Goal: Task Accomplishment & Management: Complete application form

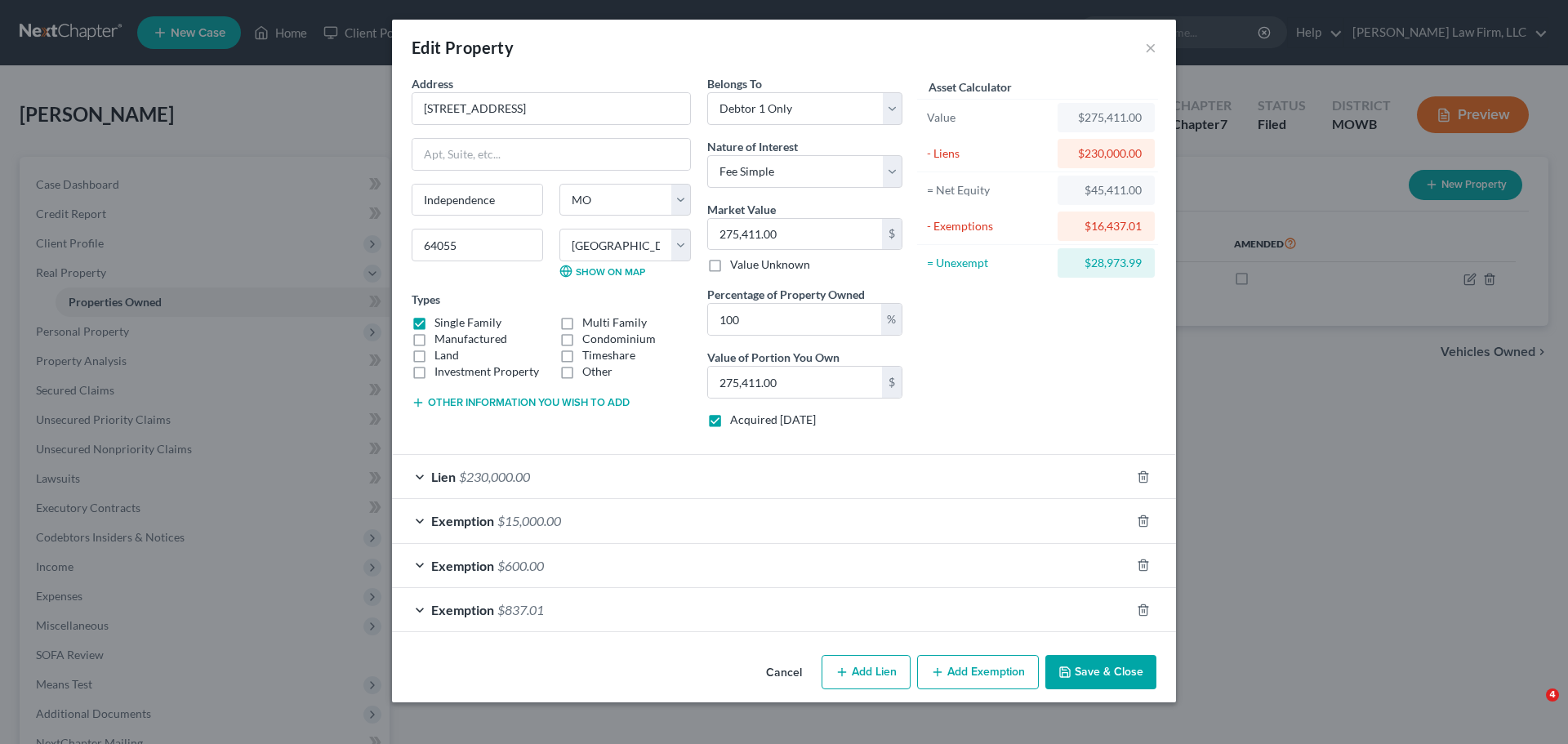
select select "26"
select select "47"
select select "0"
click at [1111, 684] on button "Save & Close" at bounding box center [1101, 672] width 111 height 34
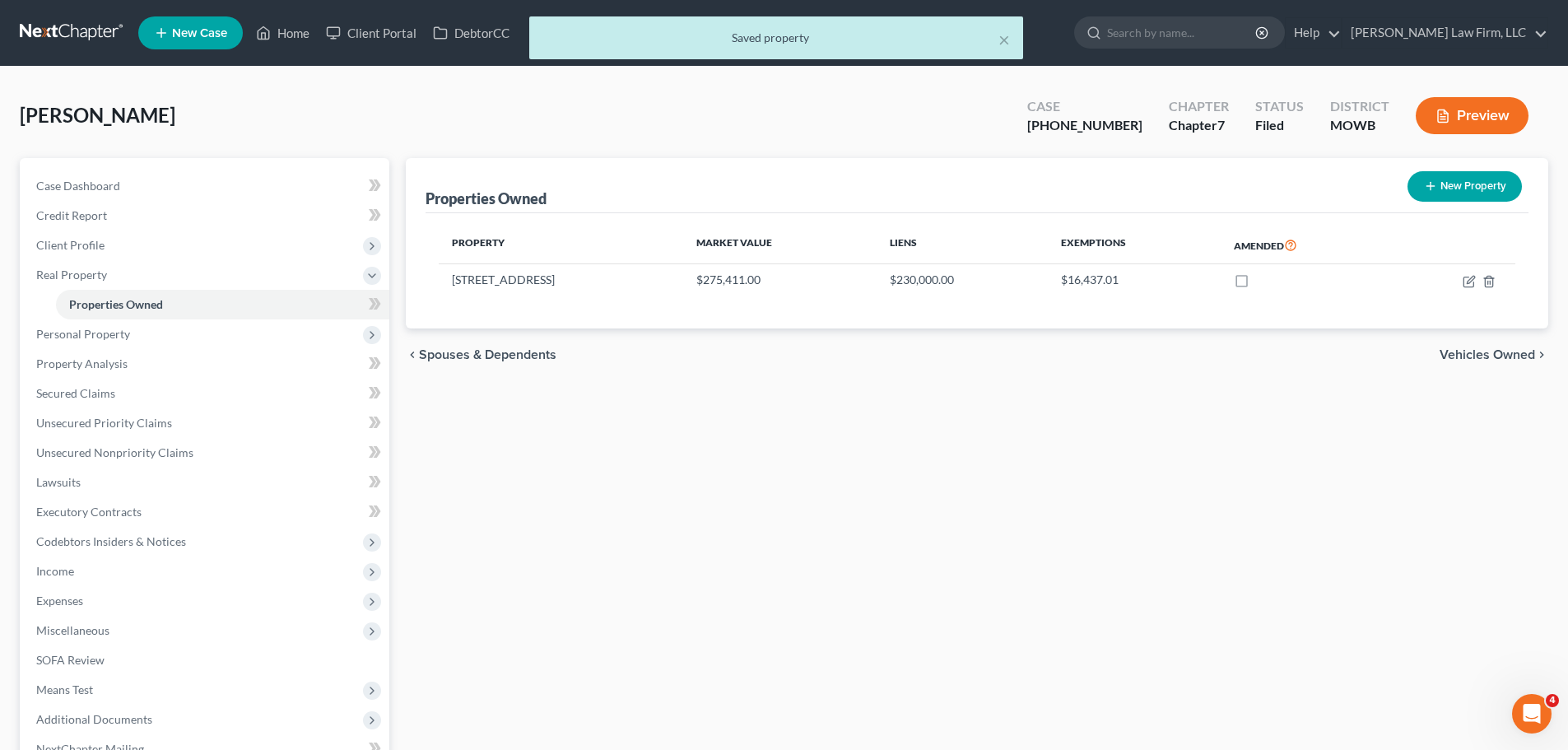
click at [290, 33] on div "× Saved property" at bounding box center [776, 42] width 1568 height 51
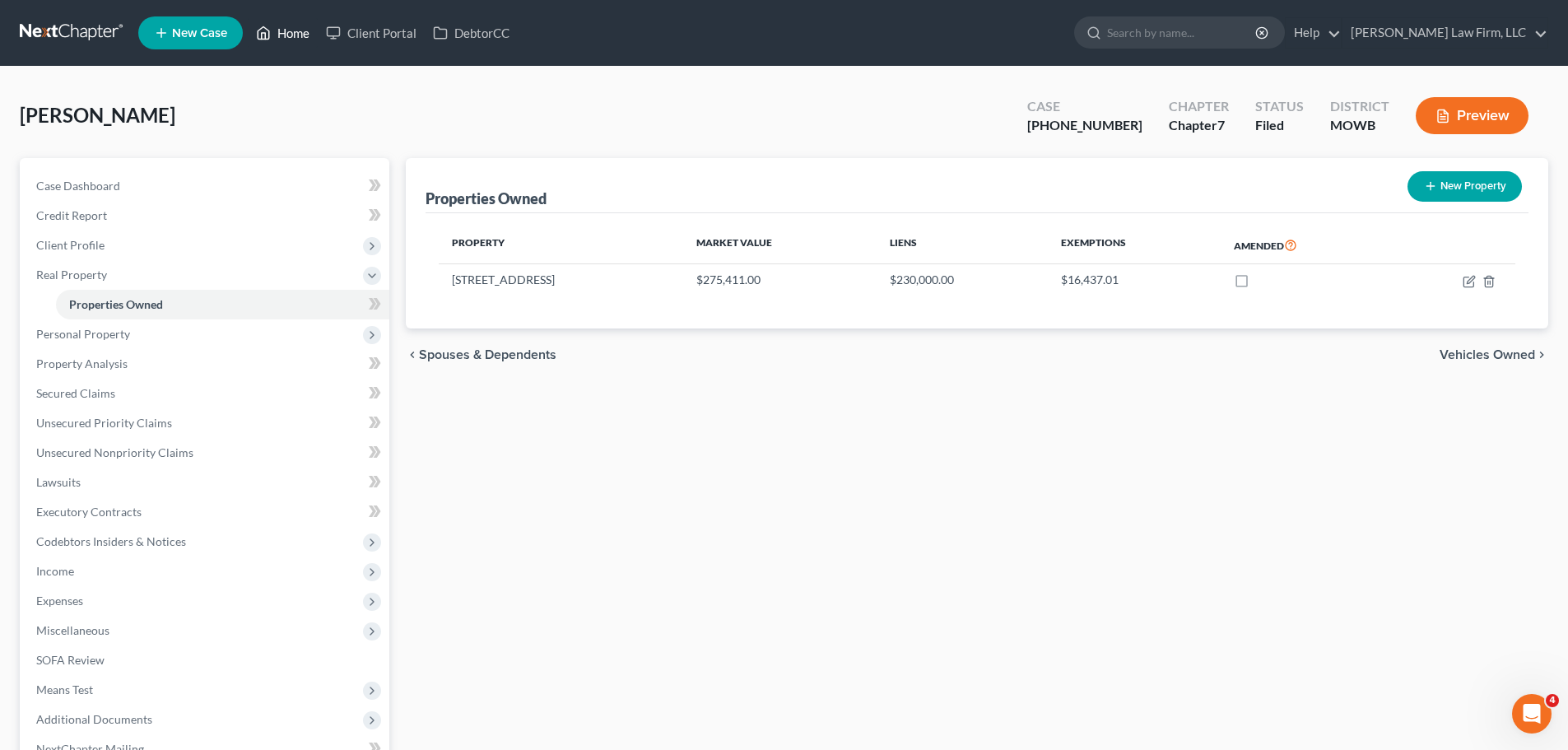
click at [305, 33] on link "Home" at bounding box center [282, 33] width 70 height 30
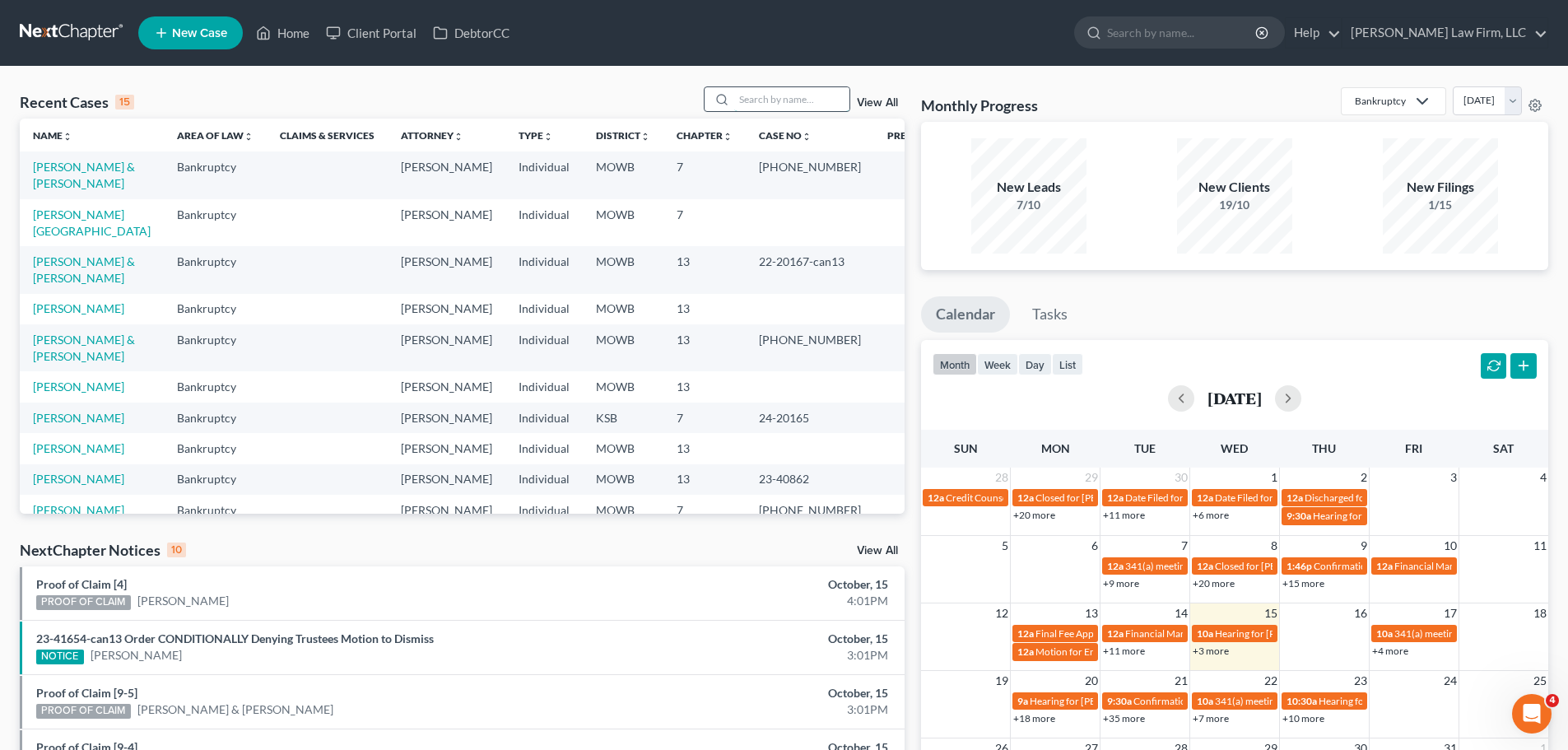
click at [791, 91] on input "search" at bounding box center [791, 100] width 115 height 24
type input "[PERSON_NAME]"
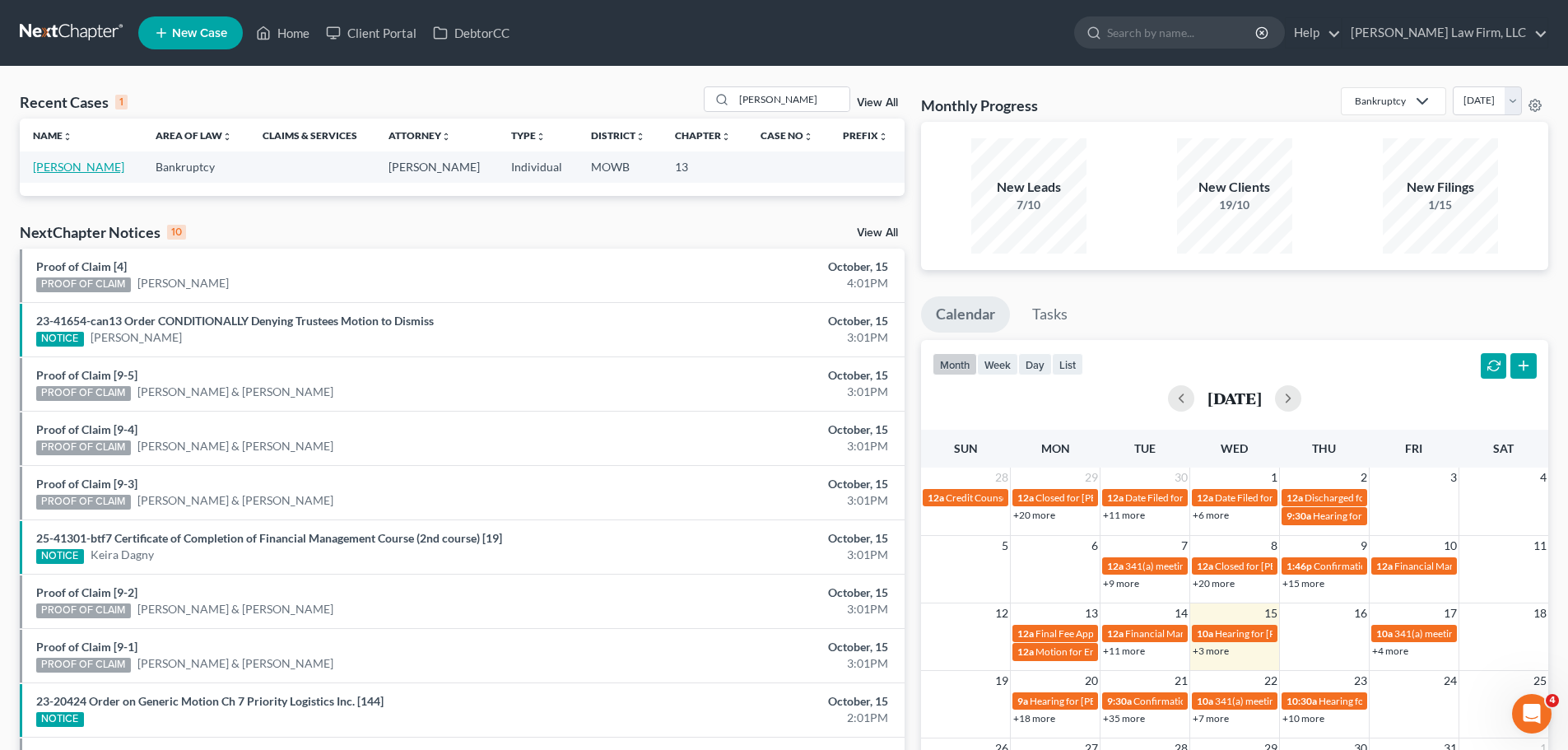
click at [83, 166] on link "[PERSON_NAME]" at bounding box center [78, 167] width 91 height 14
select select "4"
select select "1"
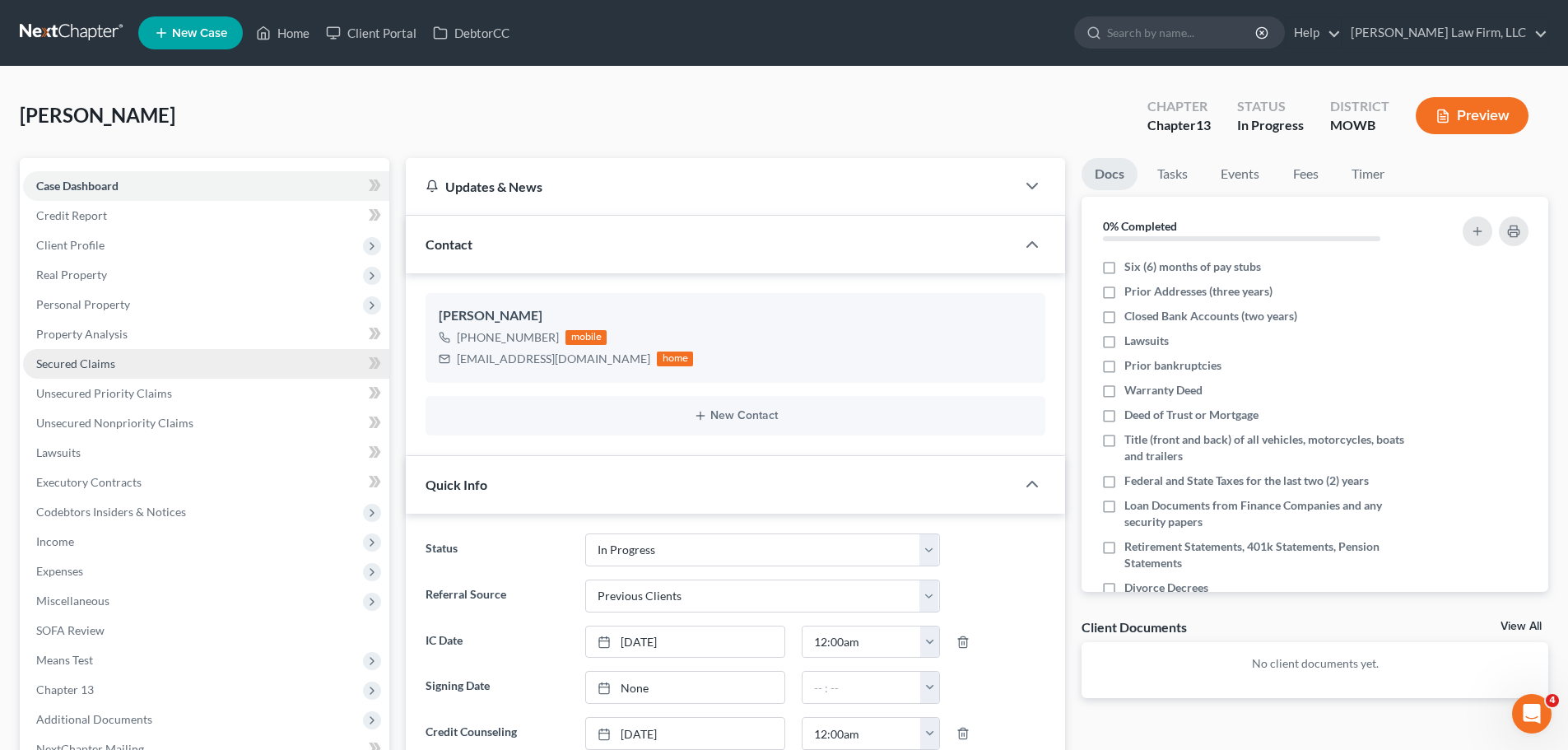
click at [138, 371] on link "Secured Claims" at bounding box center [206, 364] width 366 height 30
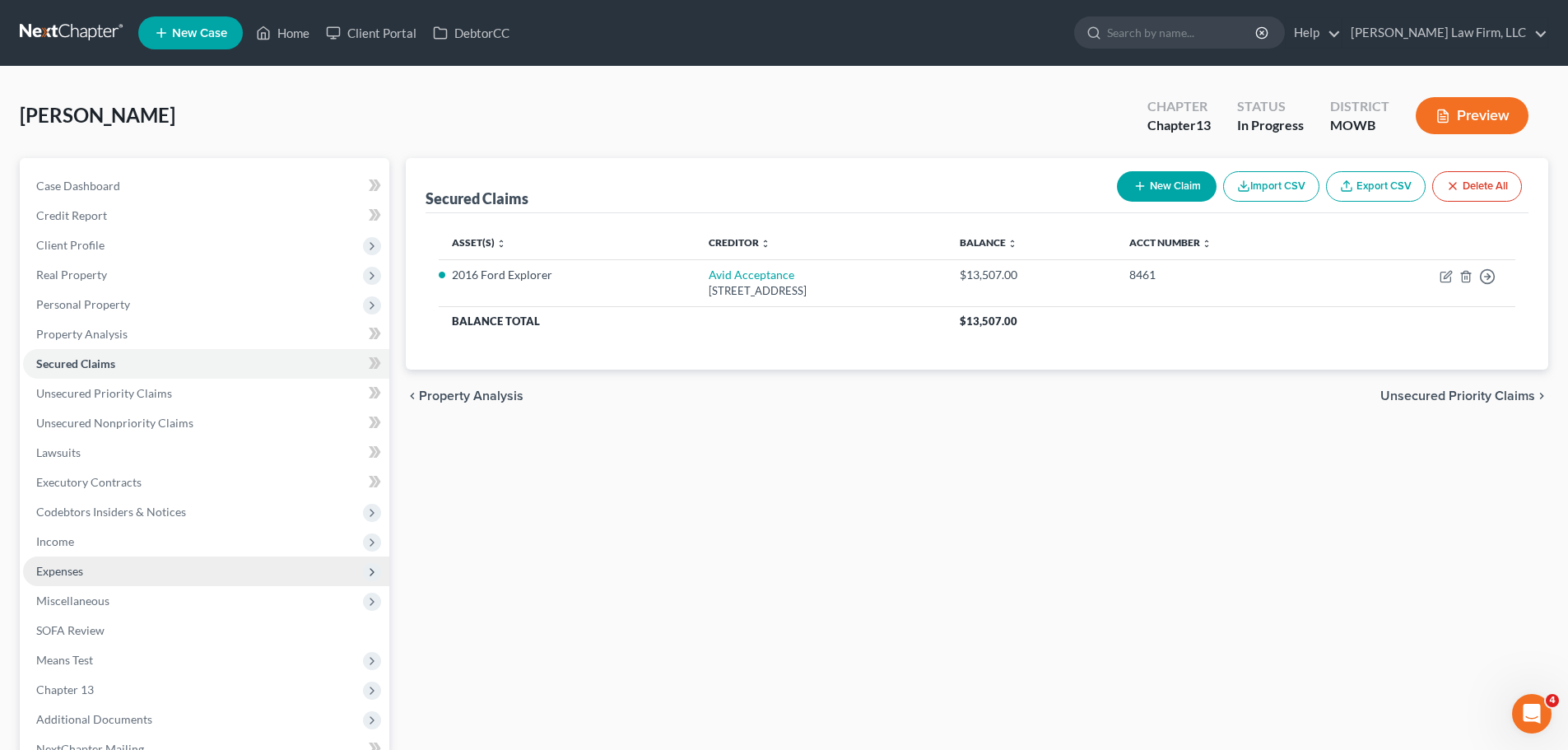
click at [140, 560] on span "Expenses" at bounding box center [206, 571] width 366 height 30
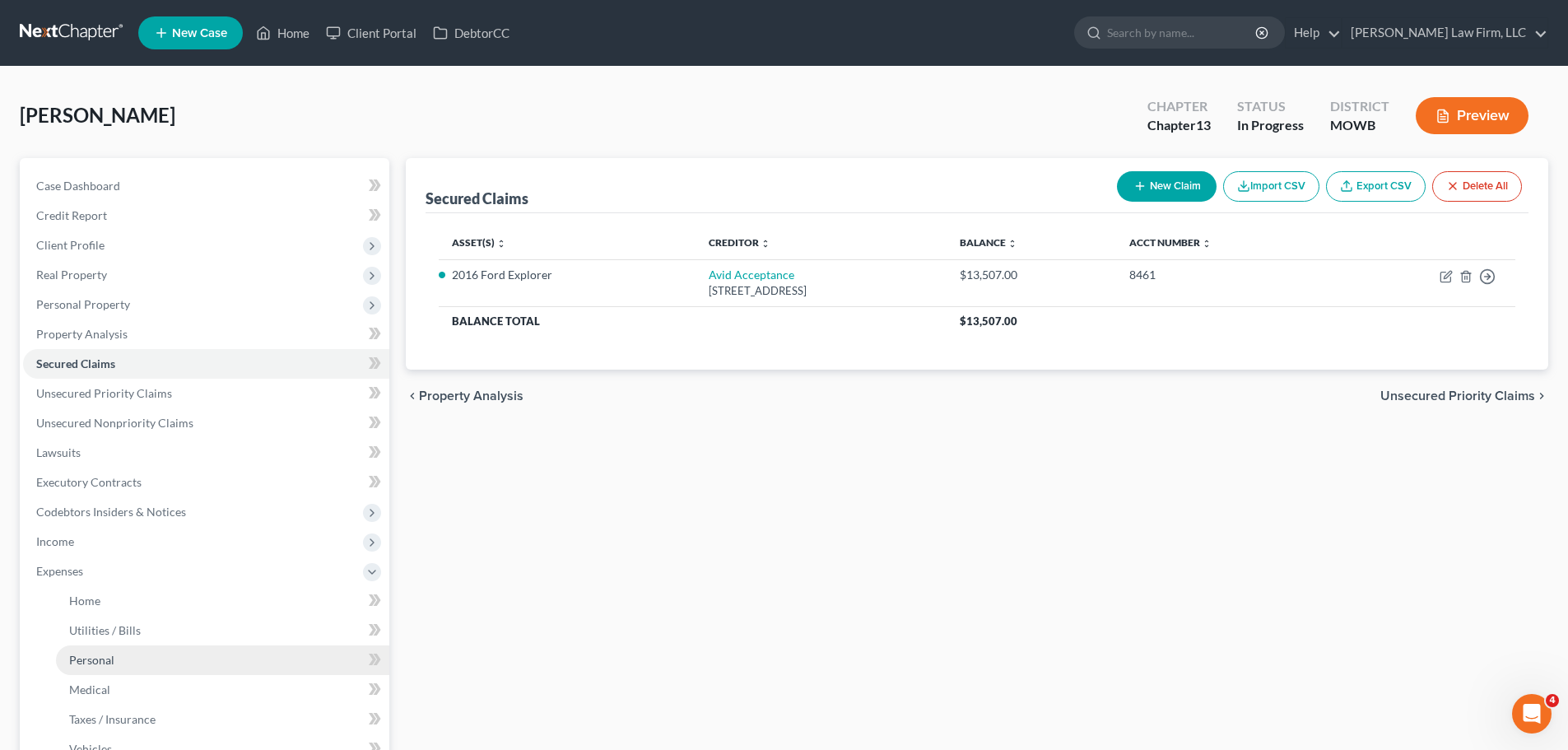
click at [185, 648] on link "Personal" at bounding box center [222, 661] width 333 height 30
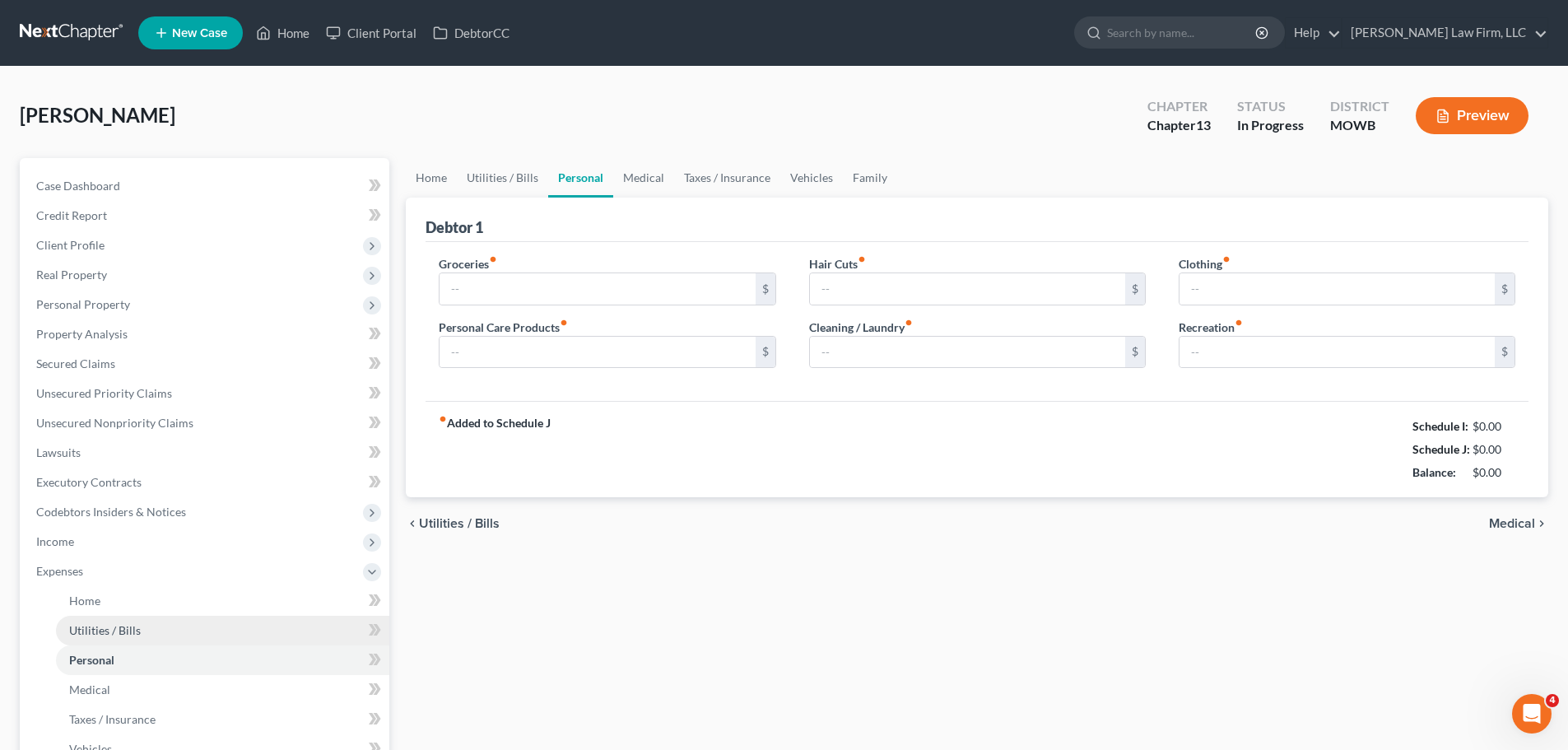
type input "300.00"
type input "20.00"
type input "0.00"
type input "20.00"
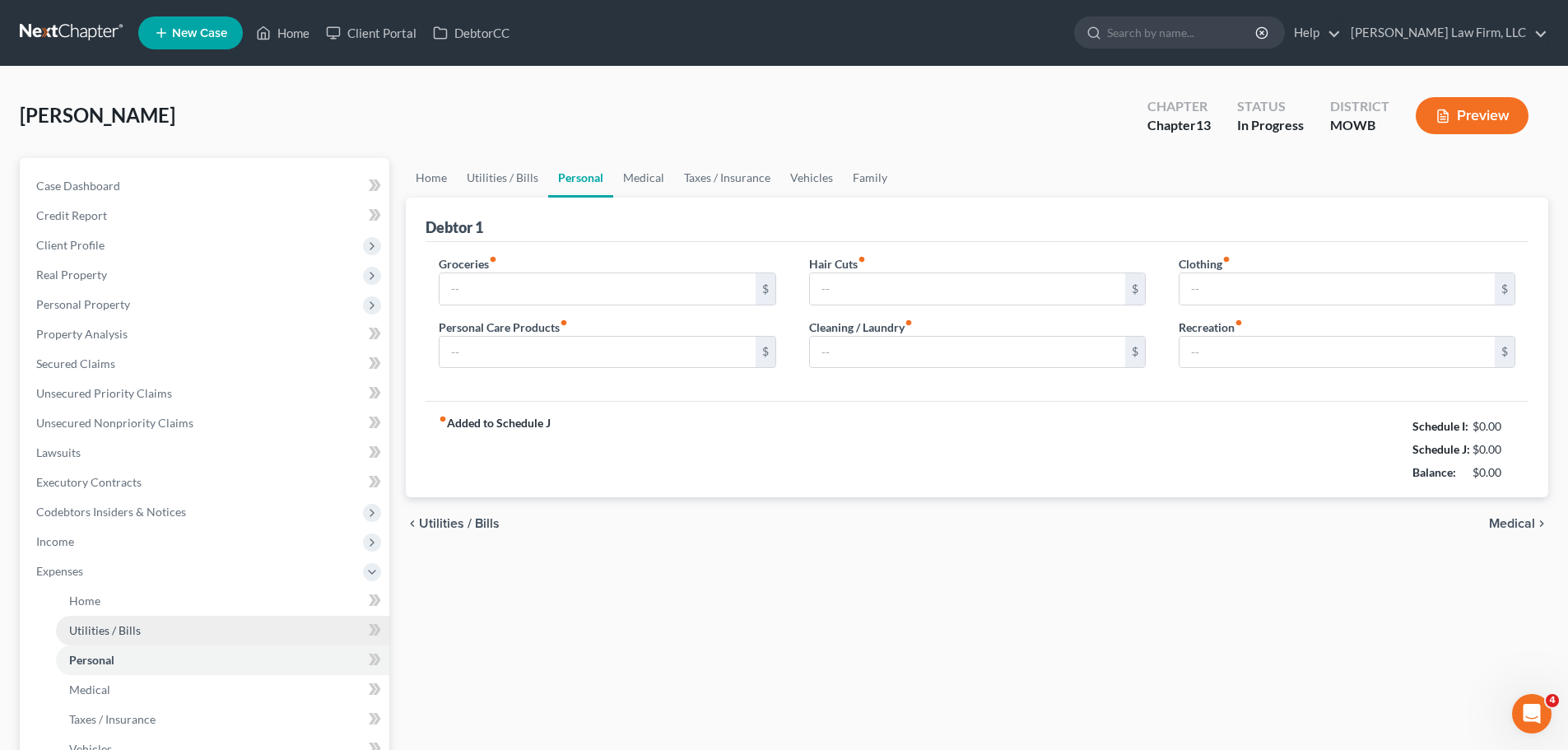
type input "20.00"
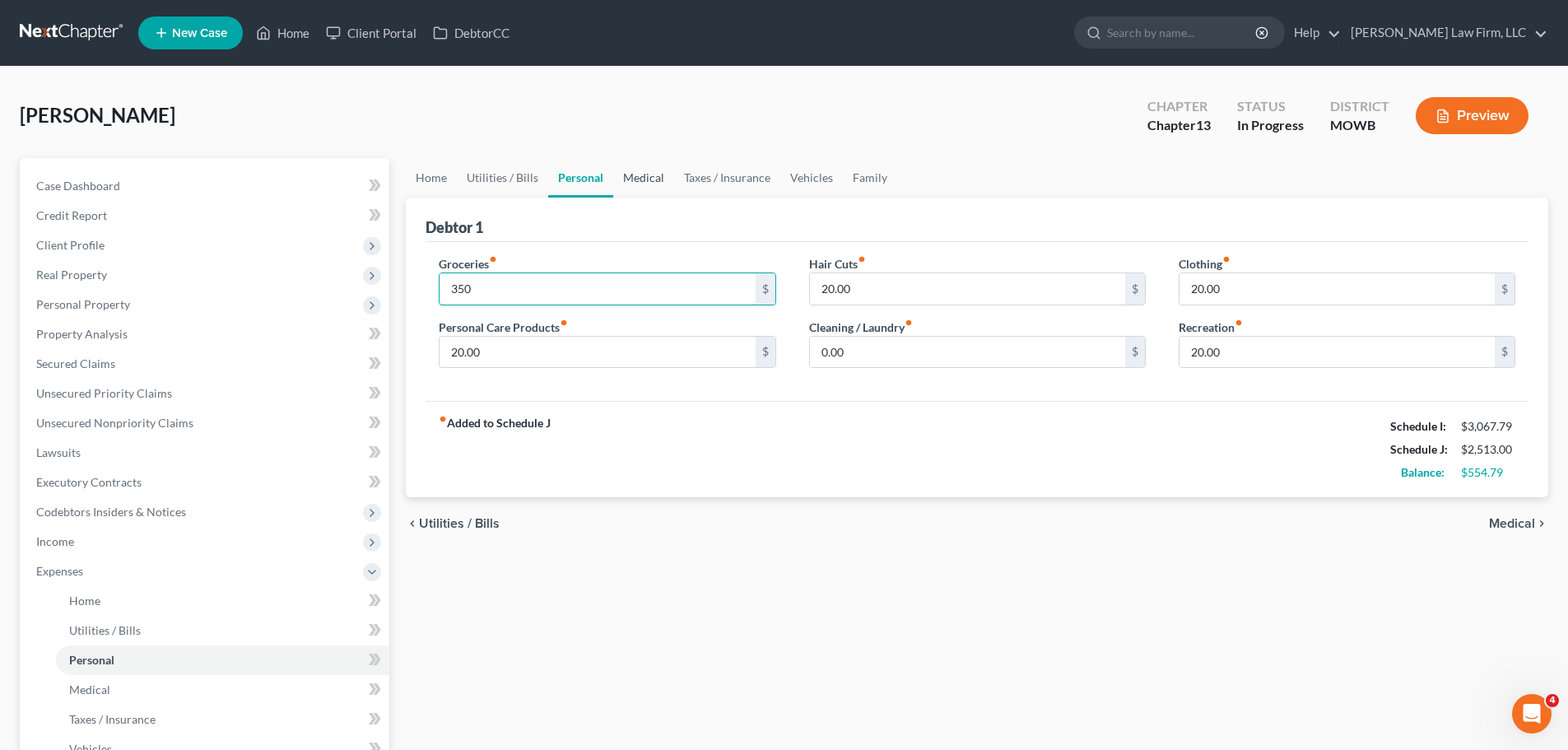
type input "350"
click at [656, 178] on link "Medical" at bounding box center [643, 178] width 60 height 39
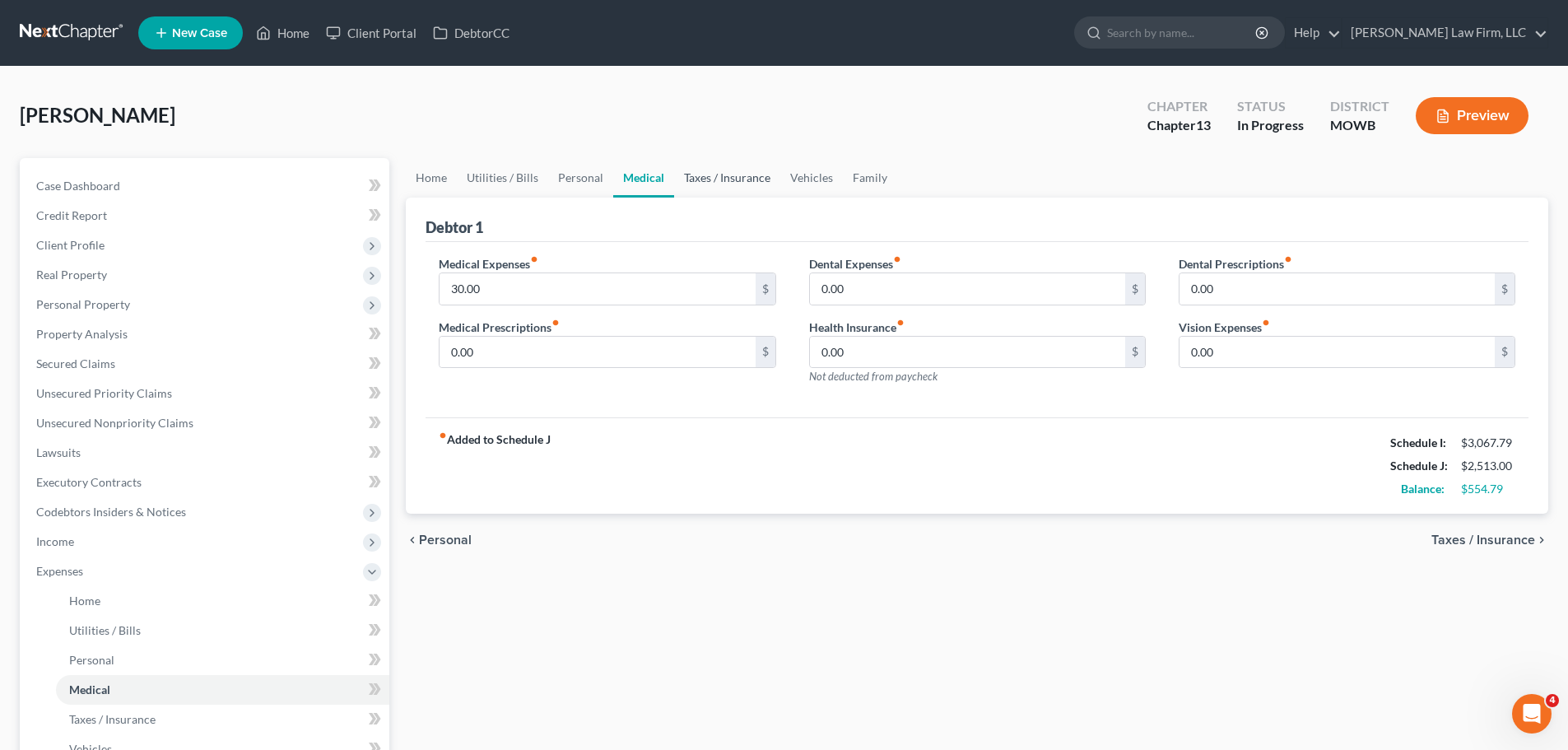
click at [705, 173] on link "Taxes / Insurance" at bounding box center [727, 178] width 106 height 39
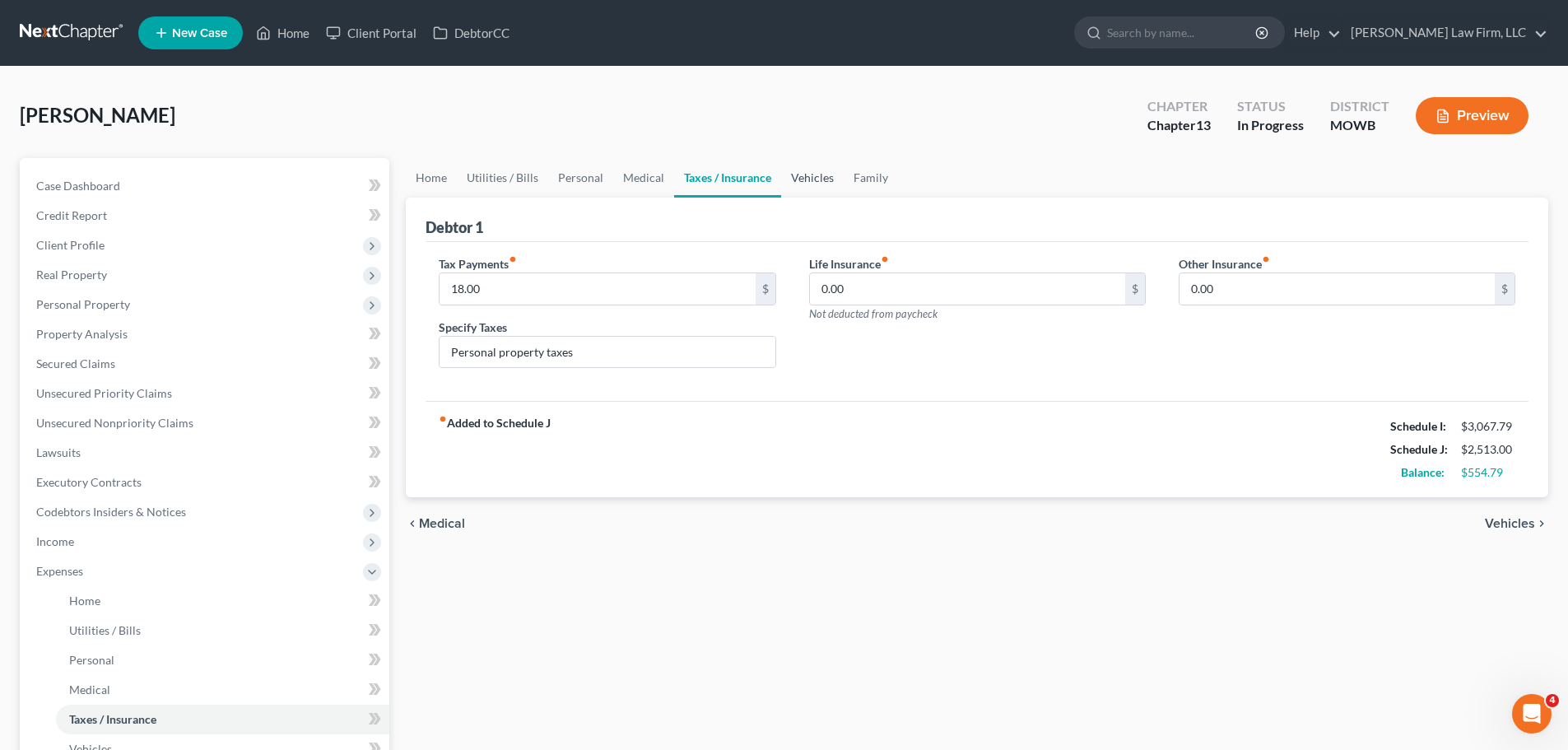
click at [797, 171] on link "Vehicles" at bounding box center [812, 178] width 62 height 39
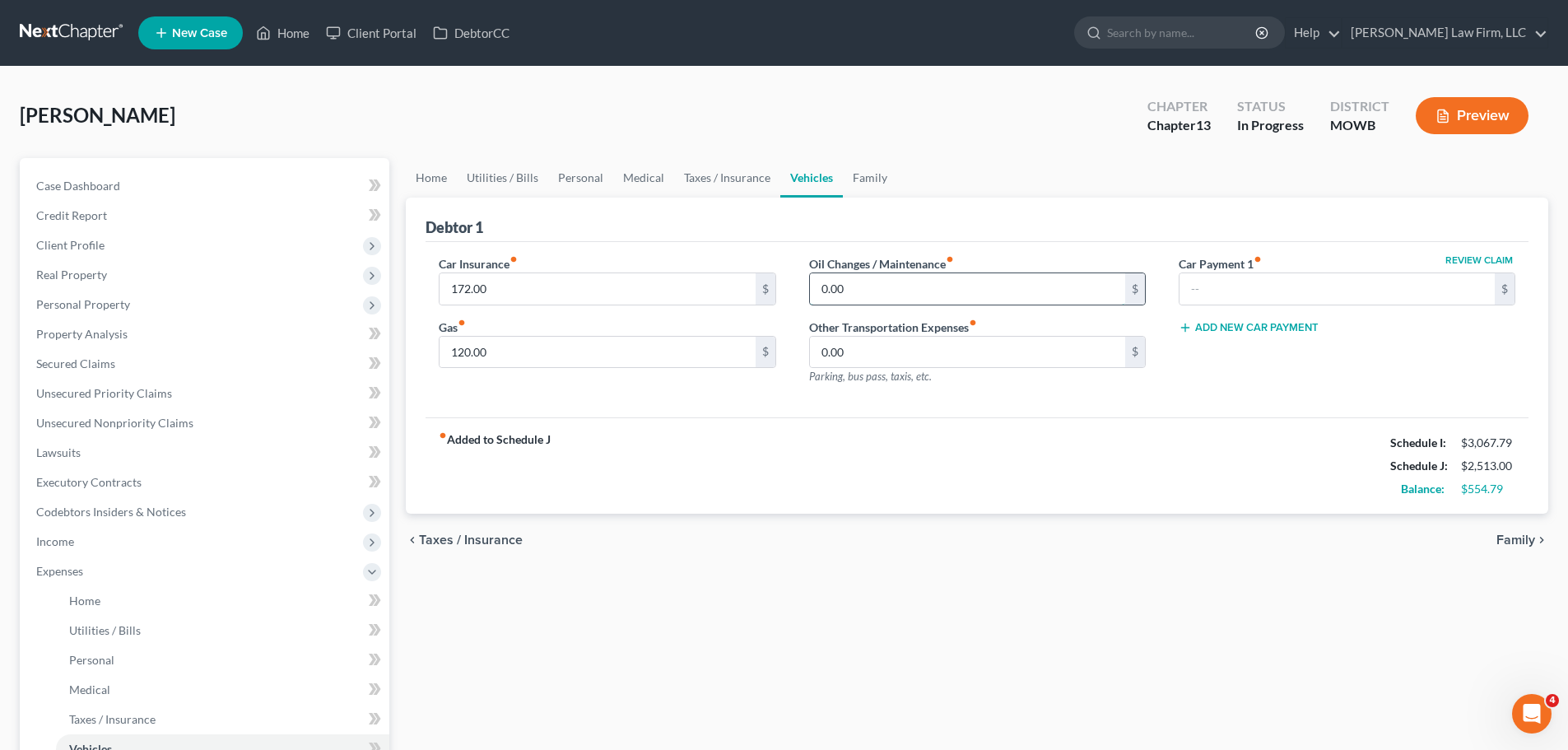
click at [826, 291] on input "0.00" at bounding box center [967, 289] width 315 height 32
type input "20"
click at [828, 340] on input "0.00" at bounding box center [967, 353] width 315 height 32
click at [870, 171] on link "Family" at bounding box center [870, 178] width 54 height 39
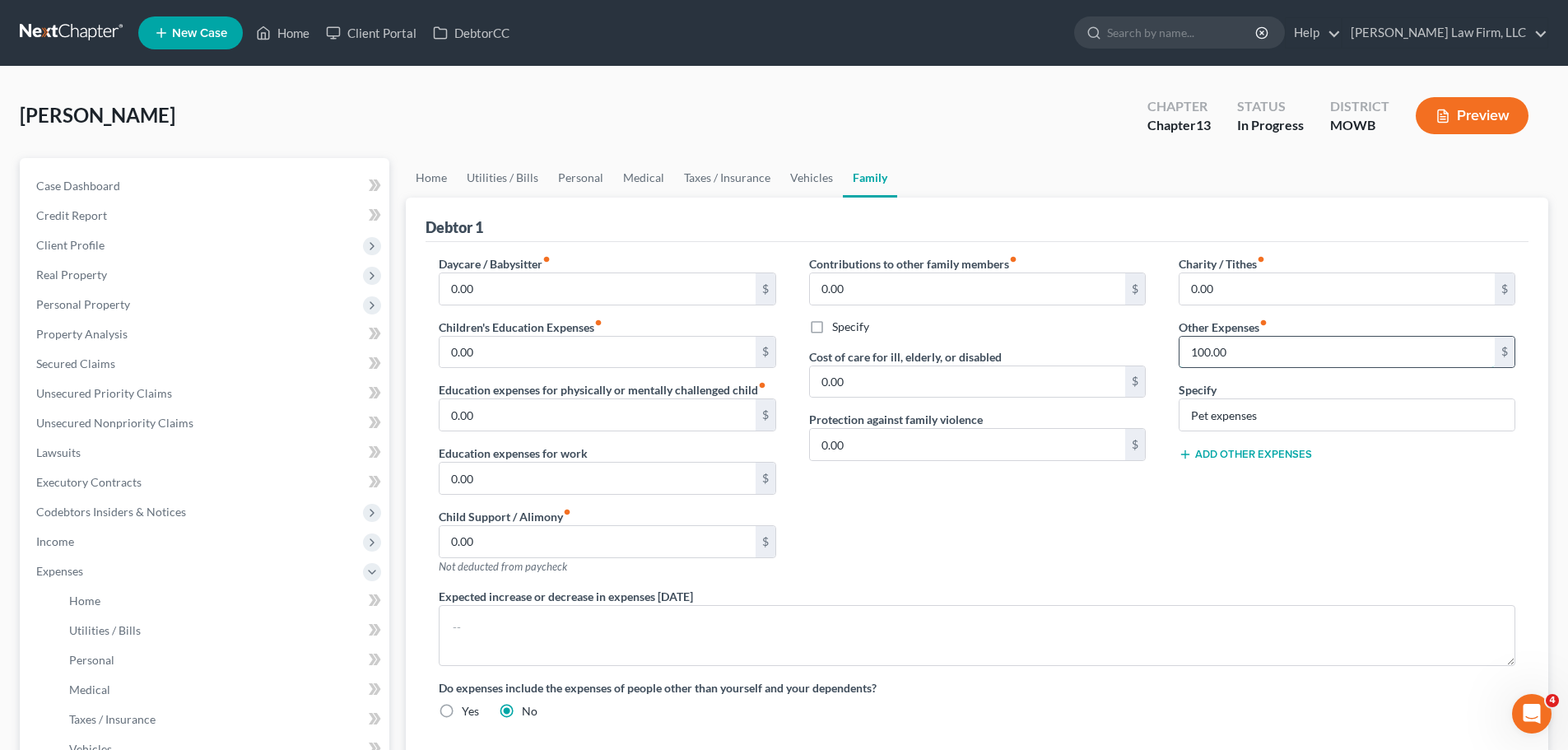
click at [1240, 355] on input "100.00" at bounding box center [1336, 353] width 315 height 32
type input "40"
drag, startPoint x: 1195, startPoint y: 409, endPoint x: 1056, endPoint y: 316, distance: 167.2
click at [1195, 409] on input "Pet expenses" at bounding box center [1347, 415] width 335 height 32
click at [587, 179] on link "Personal" at bounding box center [580, 178] width 65 height 39
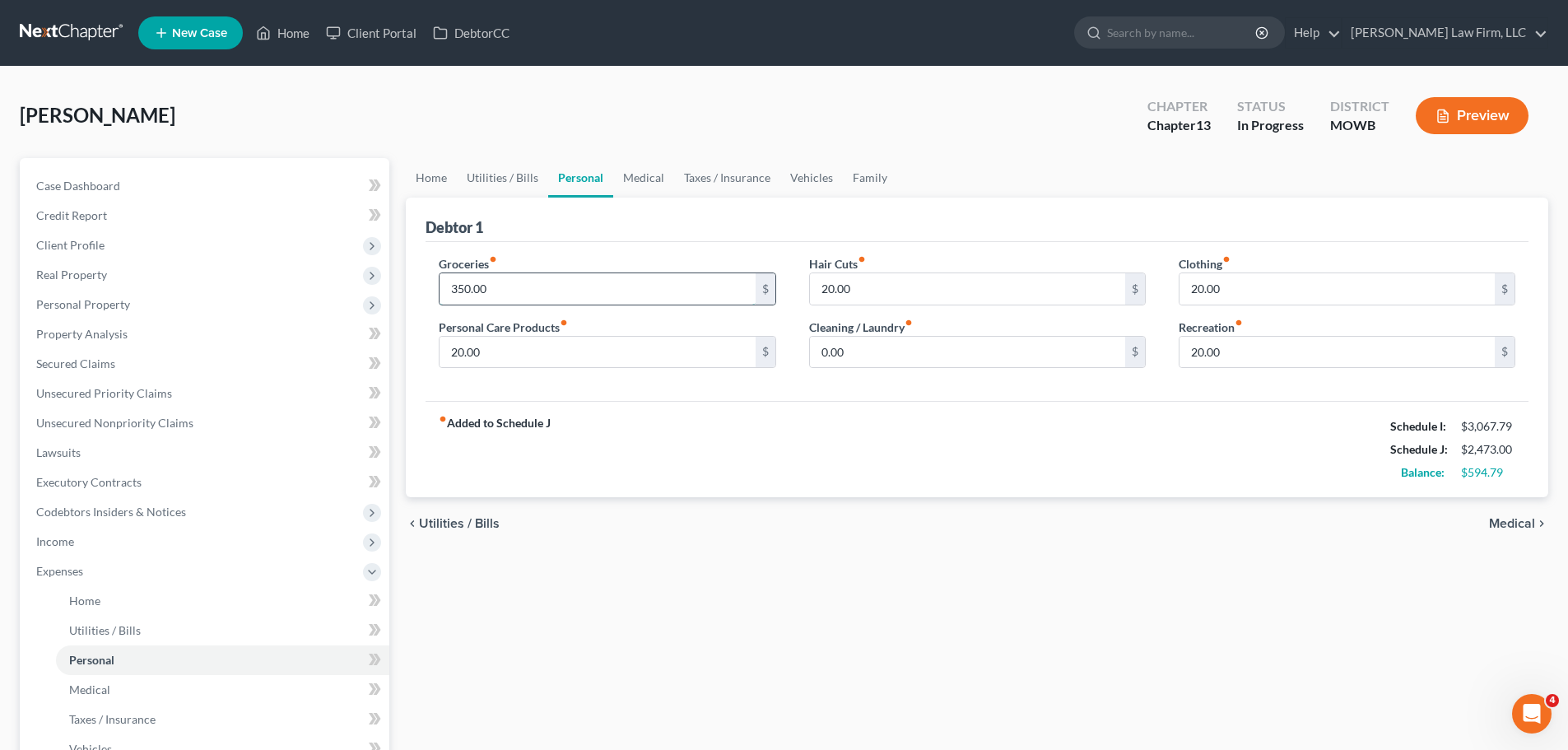
click at [601, 290] on input "350.00" at bounding box center [597, 289] width 315 height 32
type input "4"
click at [477, 342] on input "20.00" at bounding box center [597, 353] width 315 height 32
click at [115, 538] on span "Income" at bounding box center [206, 542] width 366 height 30
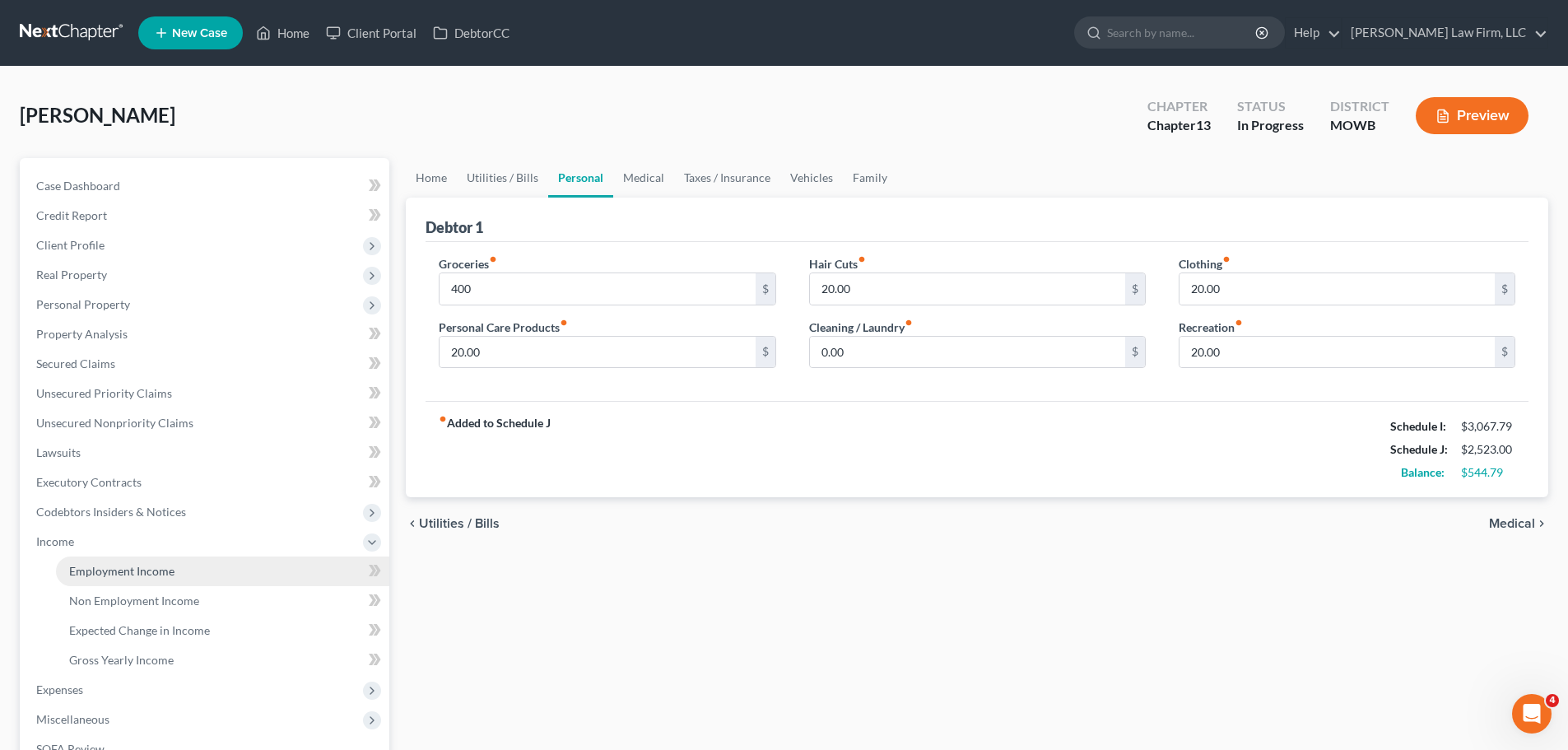
click at [149, 568] on span "Employment Income" at bounding box center [121, 570] width 105 height 14
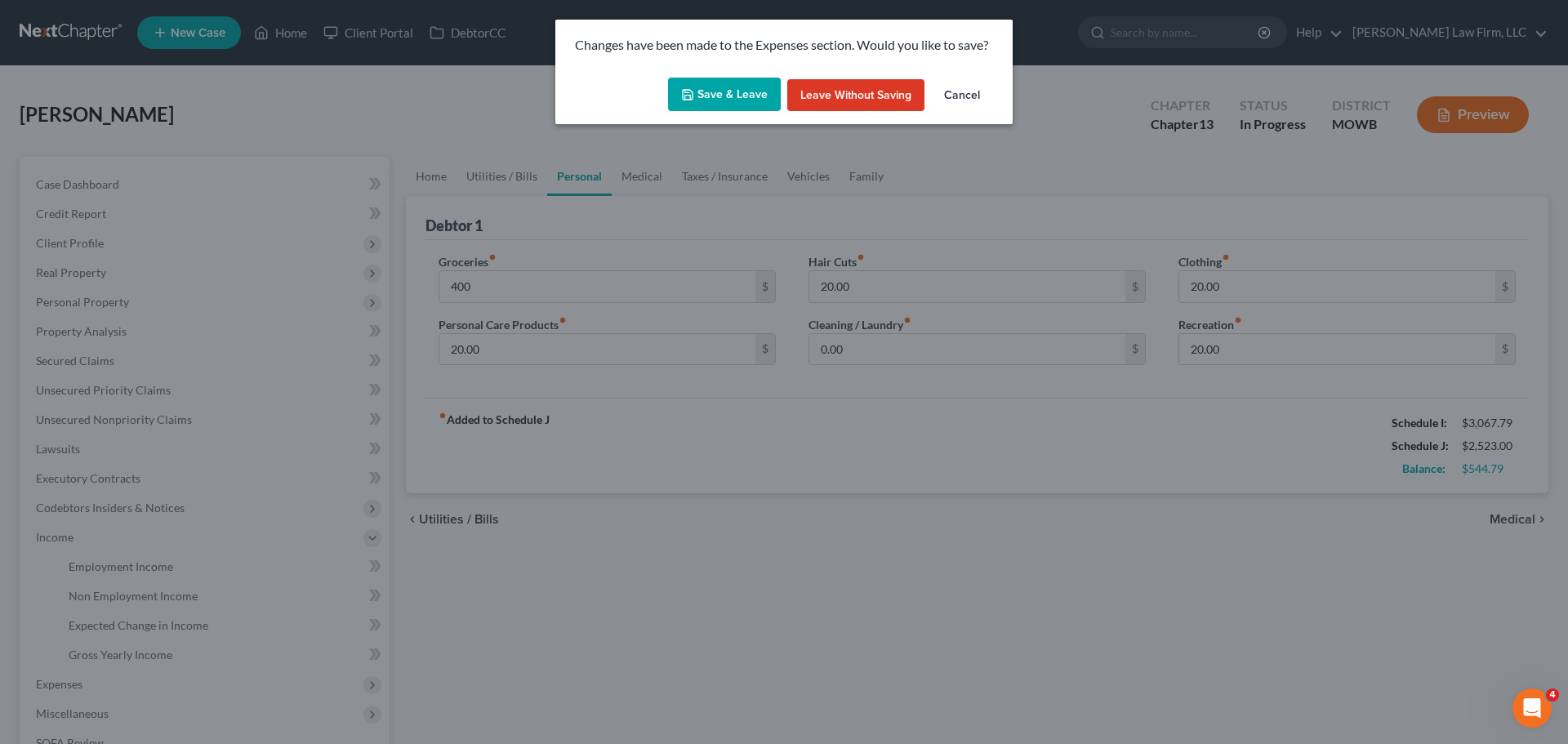
click at [745, 89] on button "Save & Leave" at bounding box center [724, 94] width 113 height 34
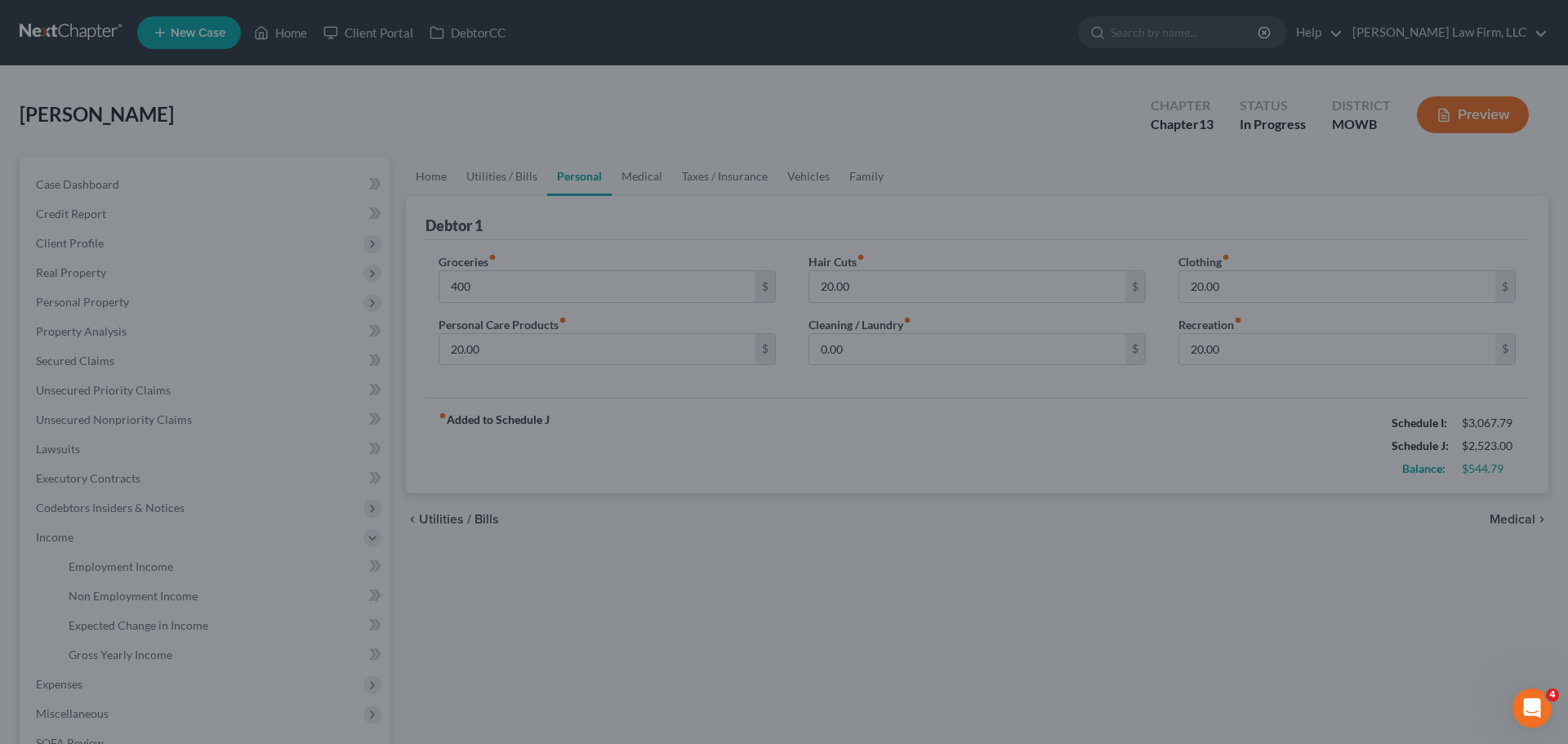
type input "400.00"
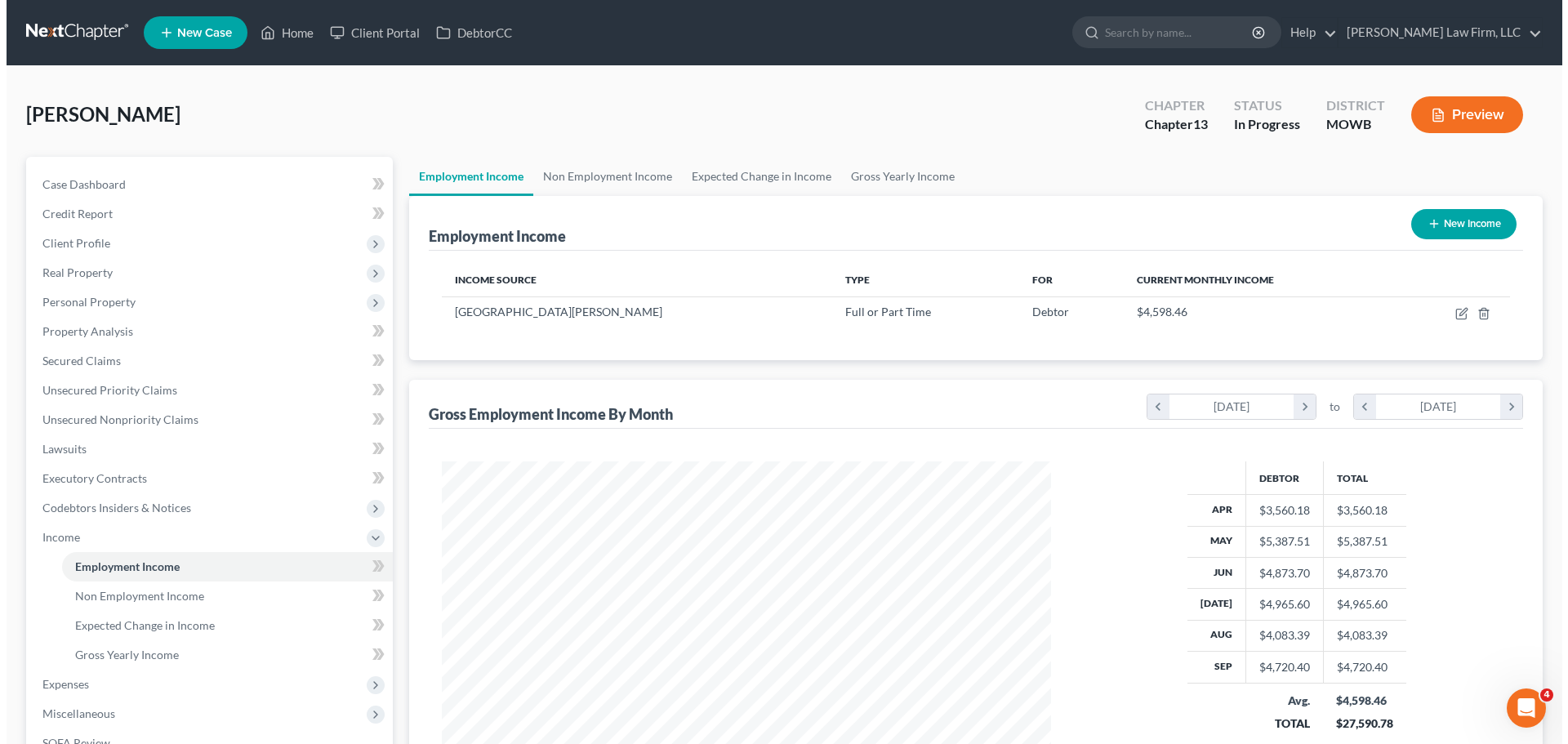
scroll to position [305, 642]
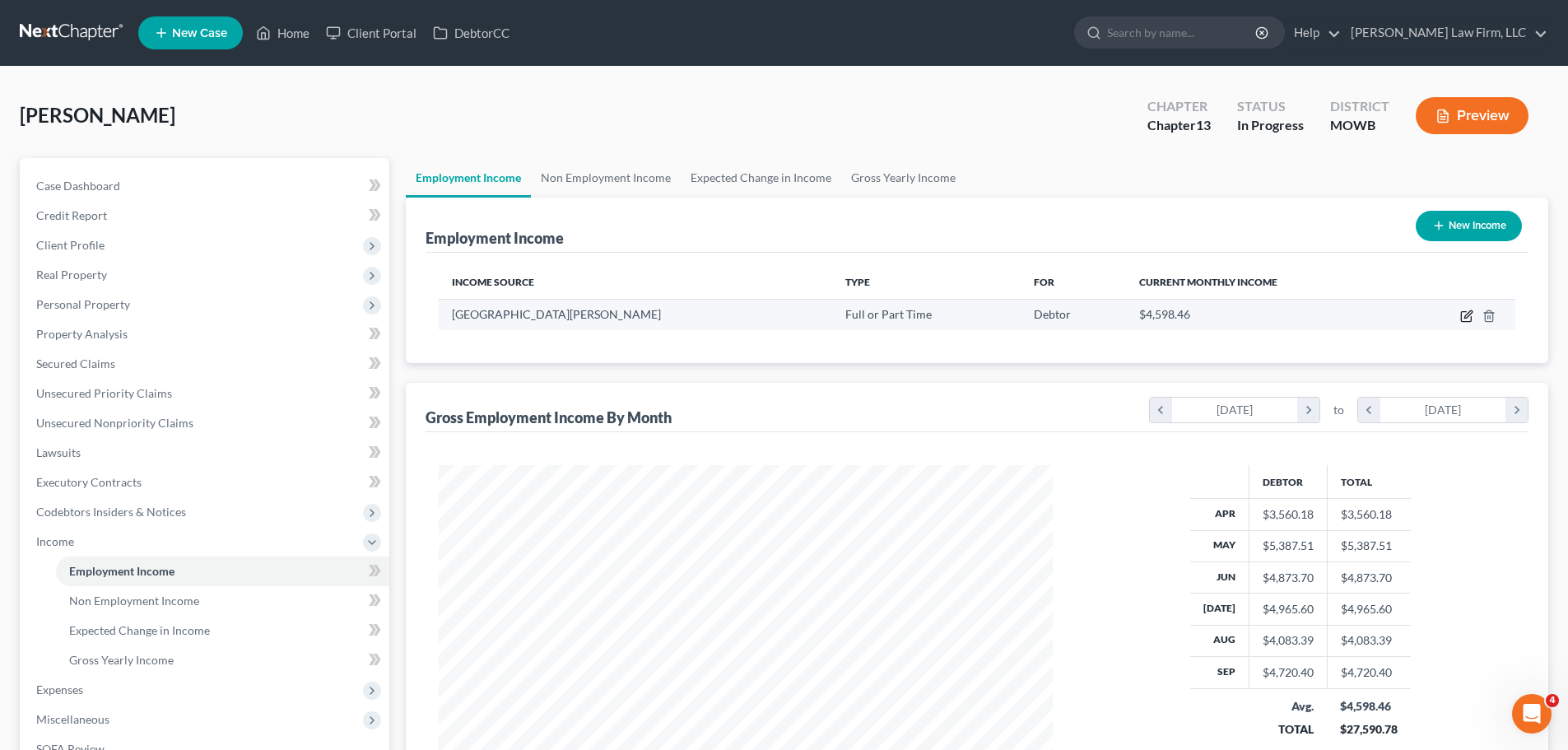
click at [1462, 312] on icon "button" at bounding box center [1466, 316] width 10 height 10
select select "0"
select select "26"
select select "2"
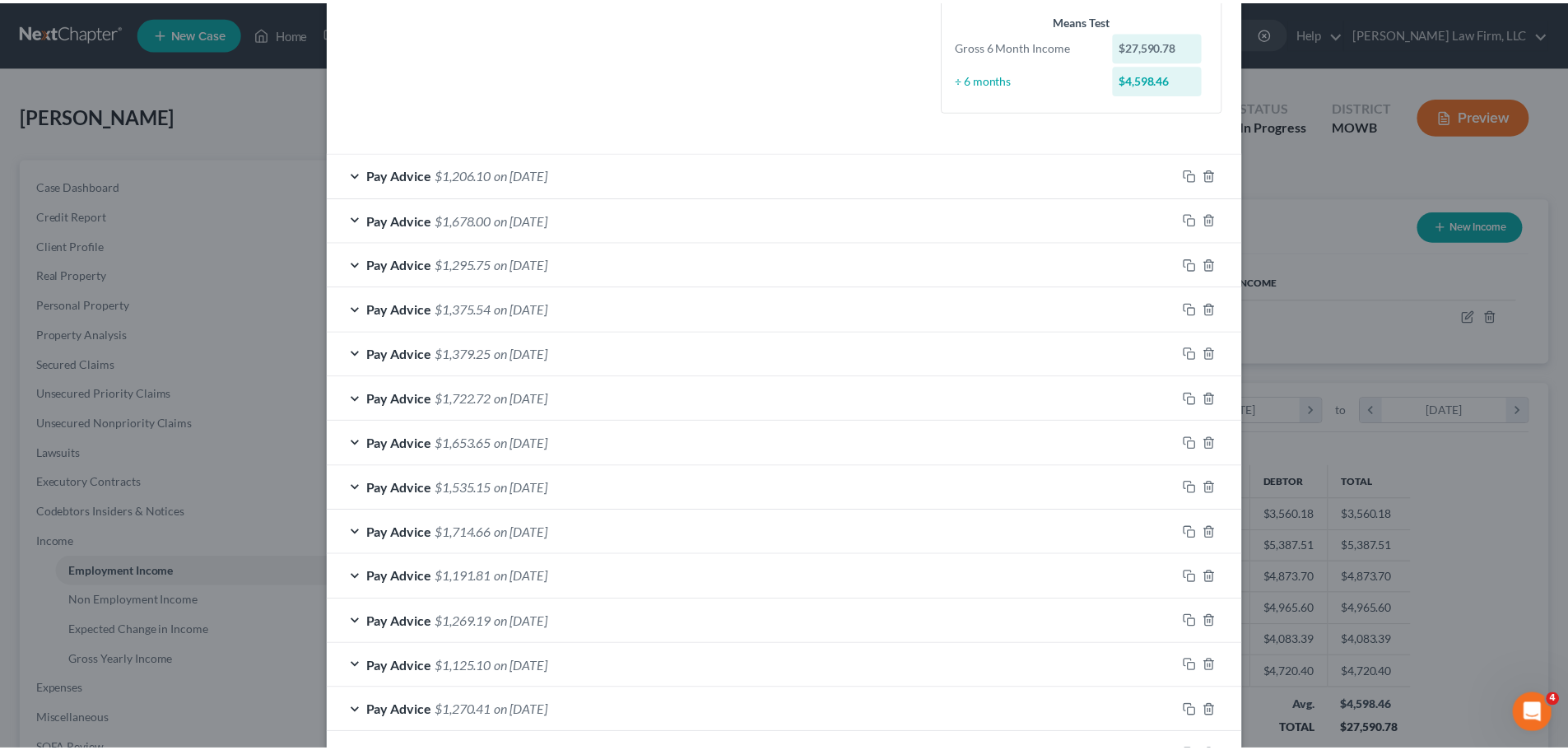
scroll to position [553, 0]
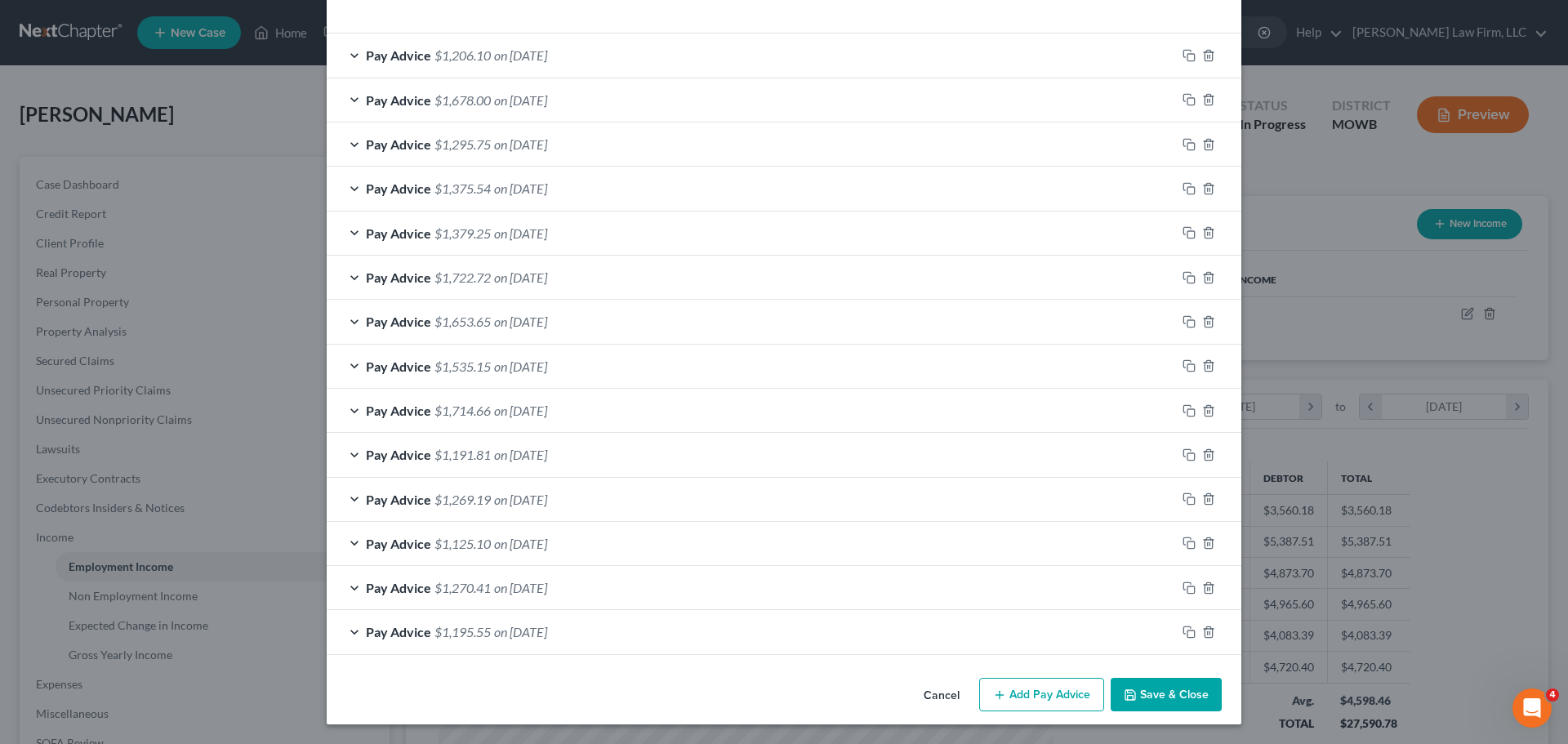
click at [1195, 694] on button "Save & Close" at bounding box center [1167, 695] width 111 height 34
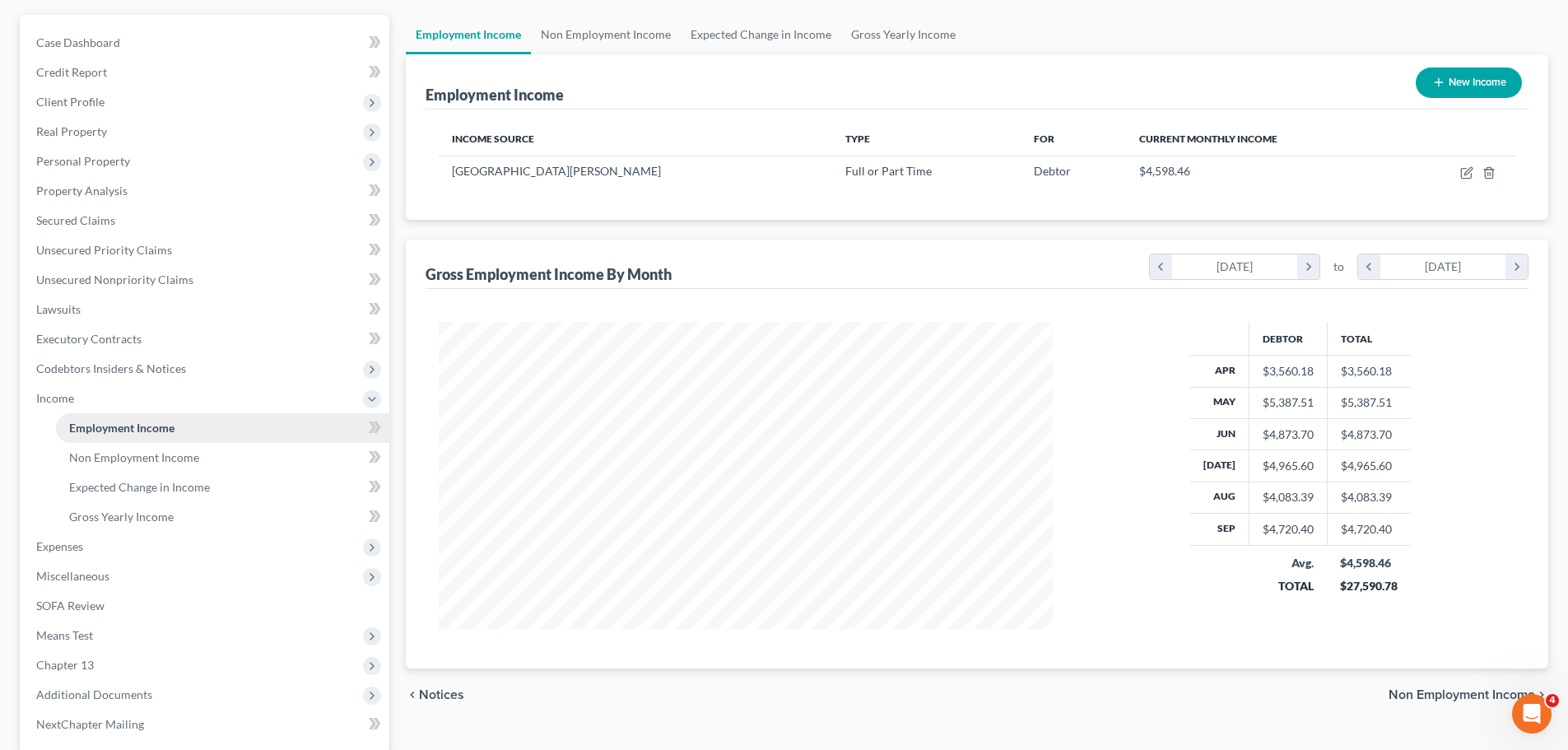
scroll to position [303, 0]
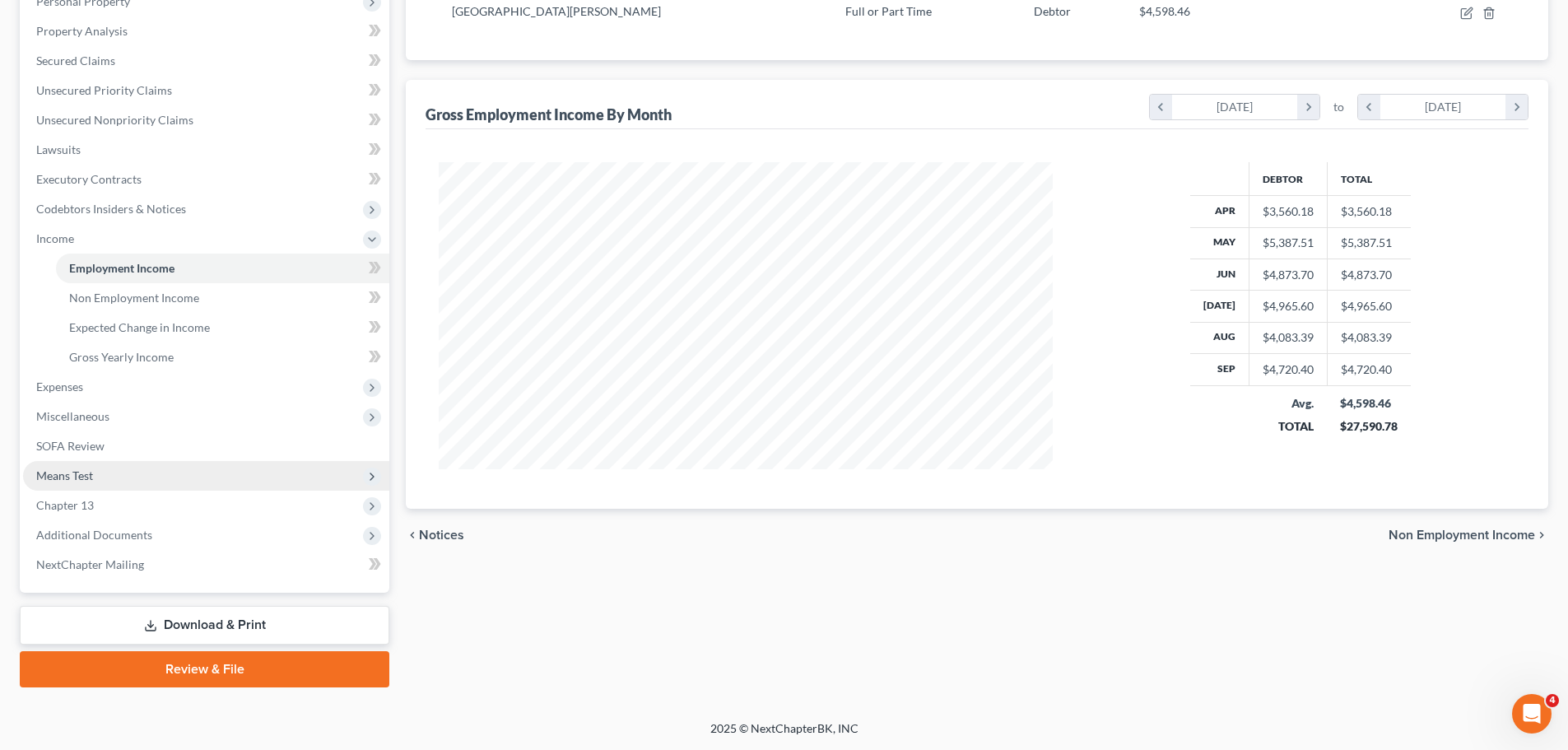
click at [133, 473] on span "Means Test" at bounding box center [206, 476] width 366 height 30
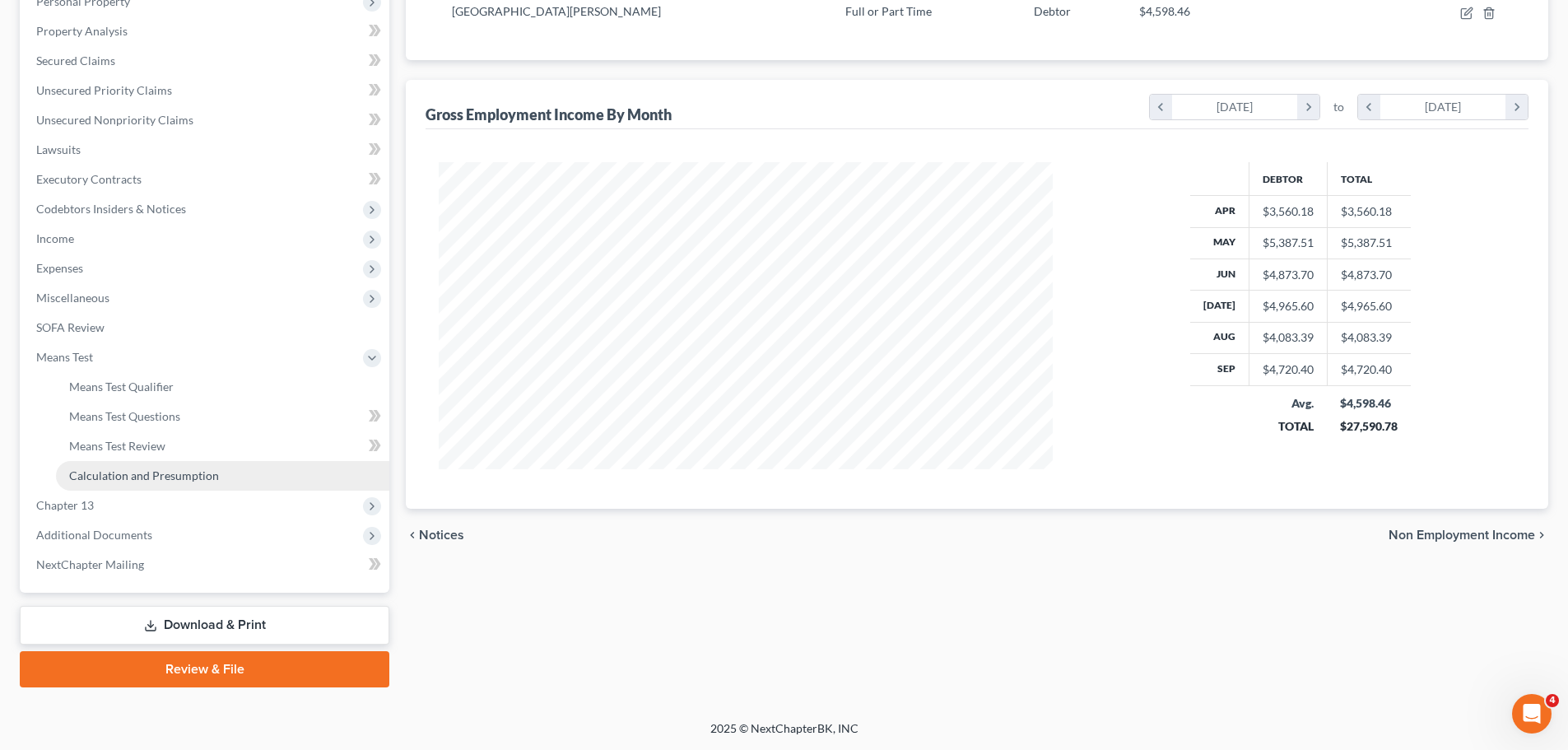
click at [190, 477] on span "Calculation and Presumption" at bounding box center [143, 475] width 150 height 14
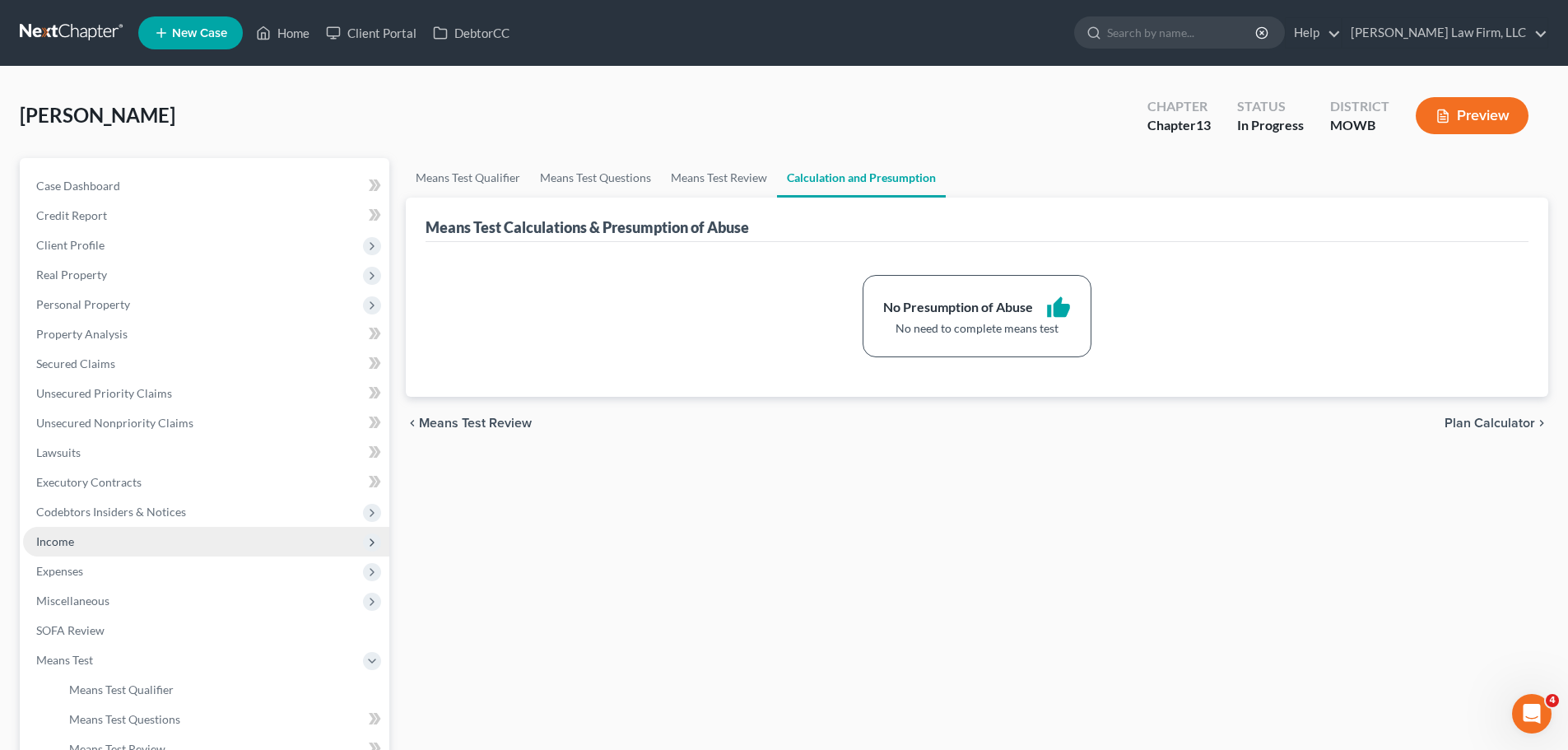
click at [91, 542] on span "Income" at bounding box center [206, 542] width 366 height 30
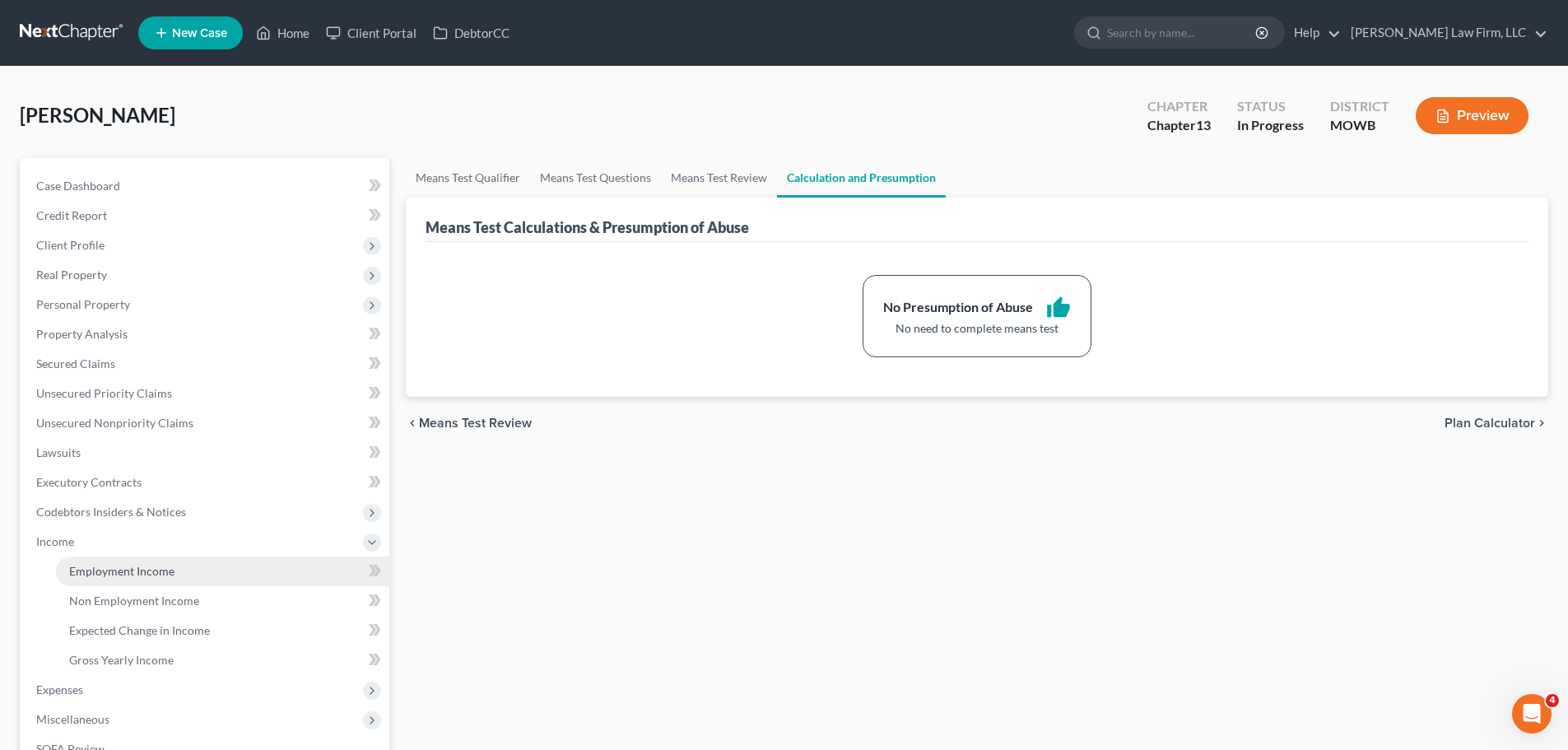
click at [146, 566] on span "Employment Income" at bounding box center [121, 570] width 105 height 14
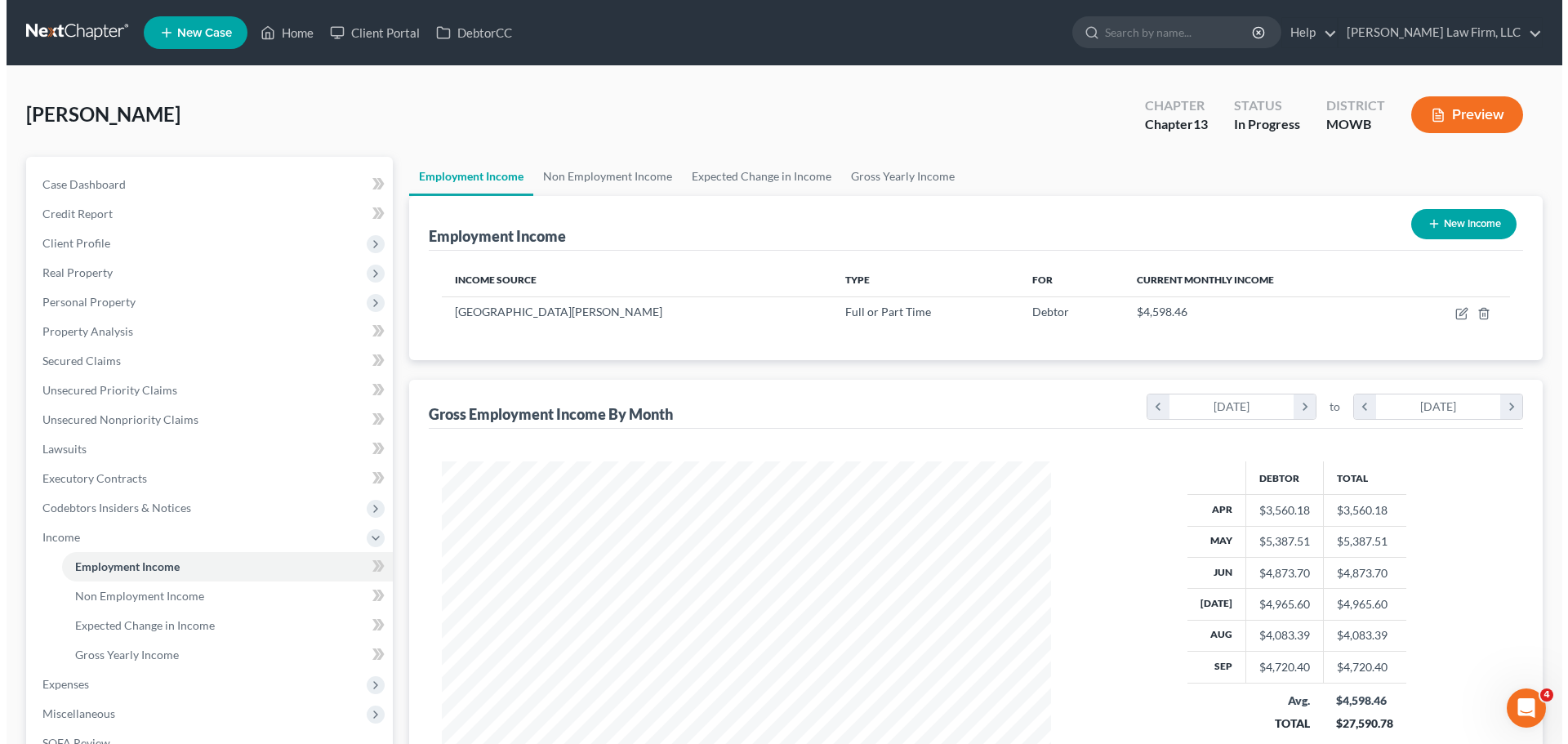
scroll to position [305, 642]
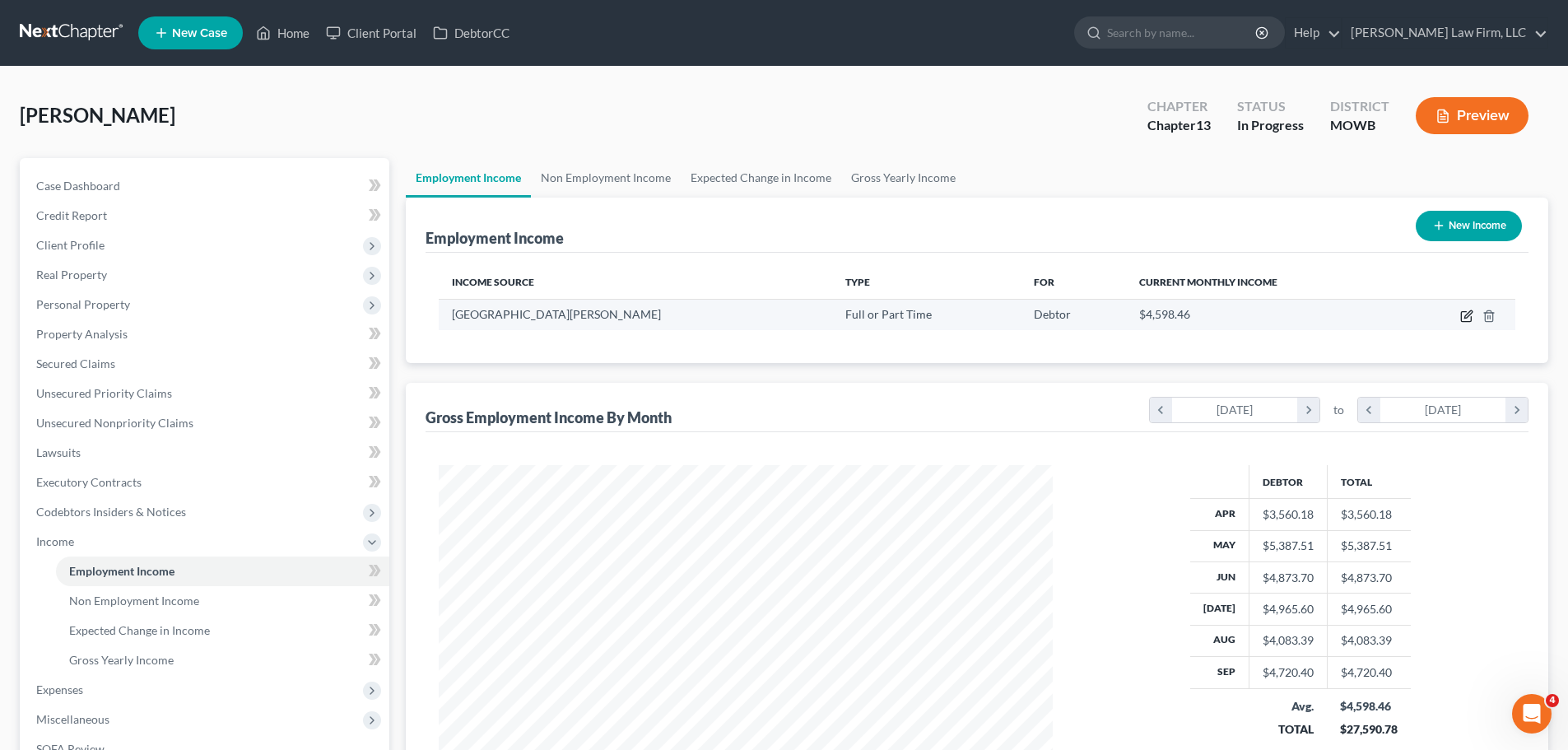
click at [1463, 318] on icon "button" at bounding box center [1467, 316] width 13 height 13
select select "0"
select select "26"
select select "2"
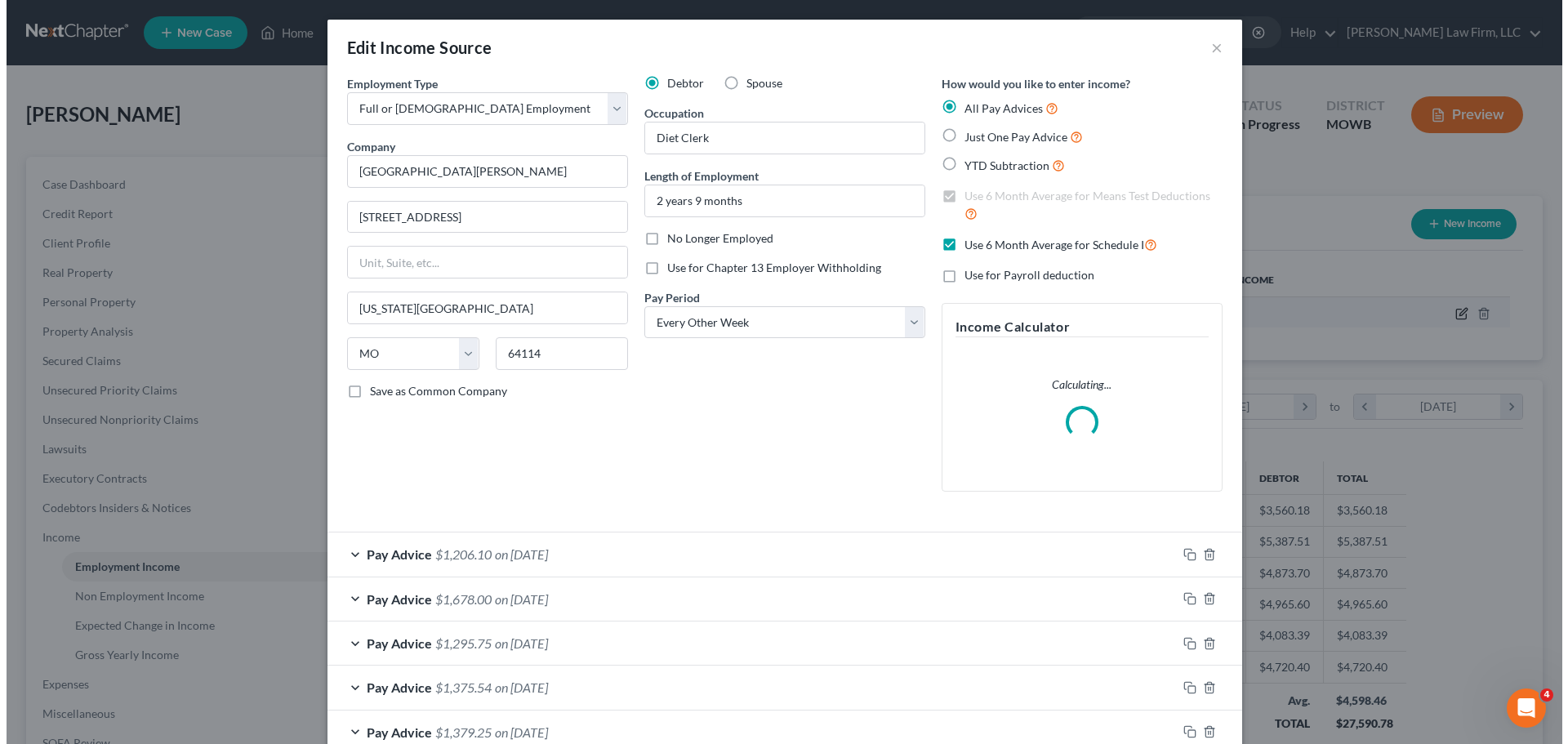
scroll to position [307, 648]
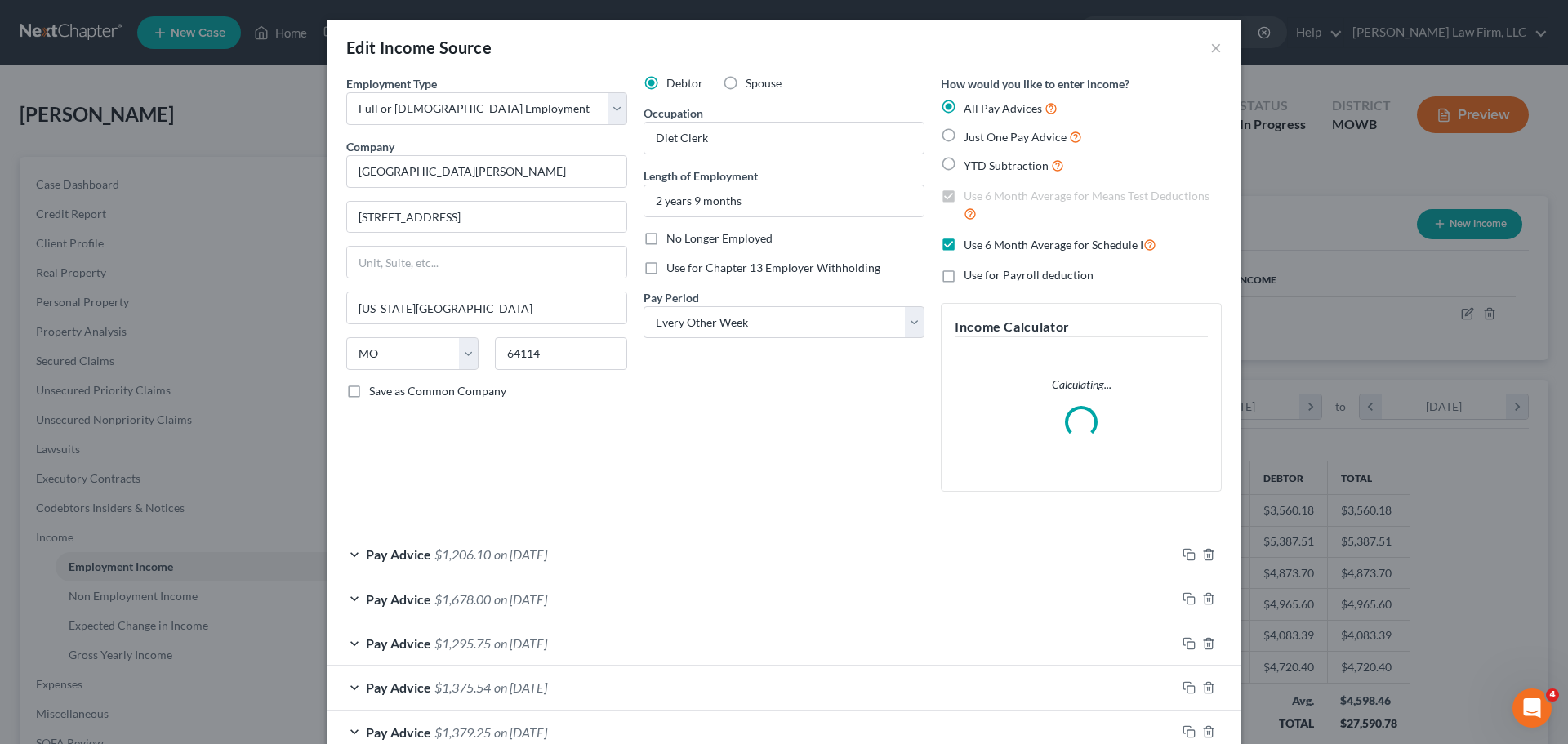
click at [582, 546] on div "Pay Advice $1,206.10 on [DATE]" at bounding box center [751, 554] width 849 height 43
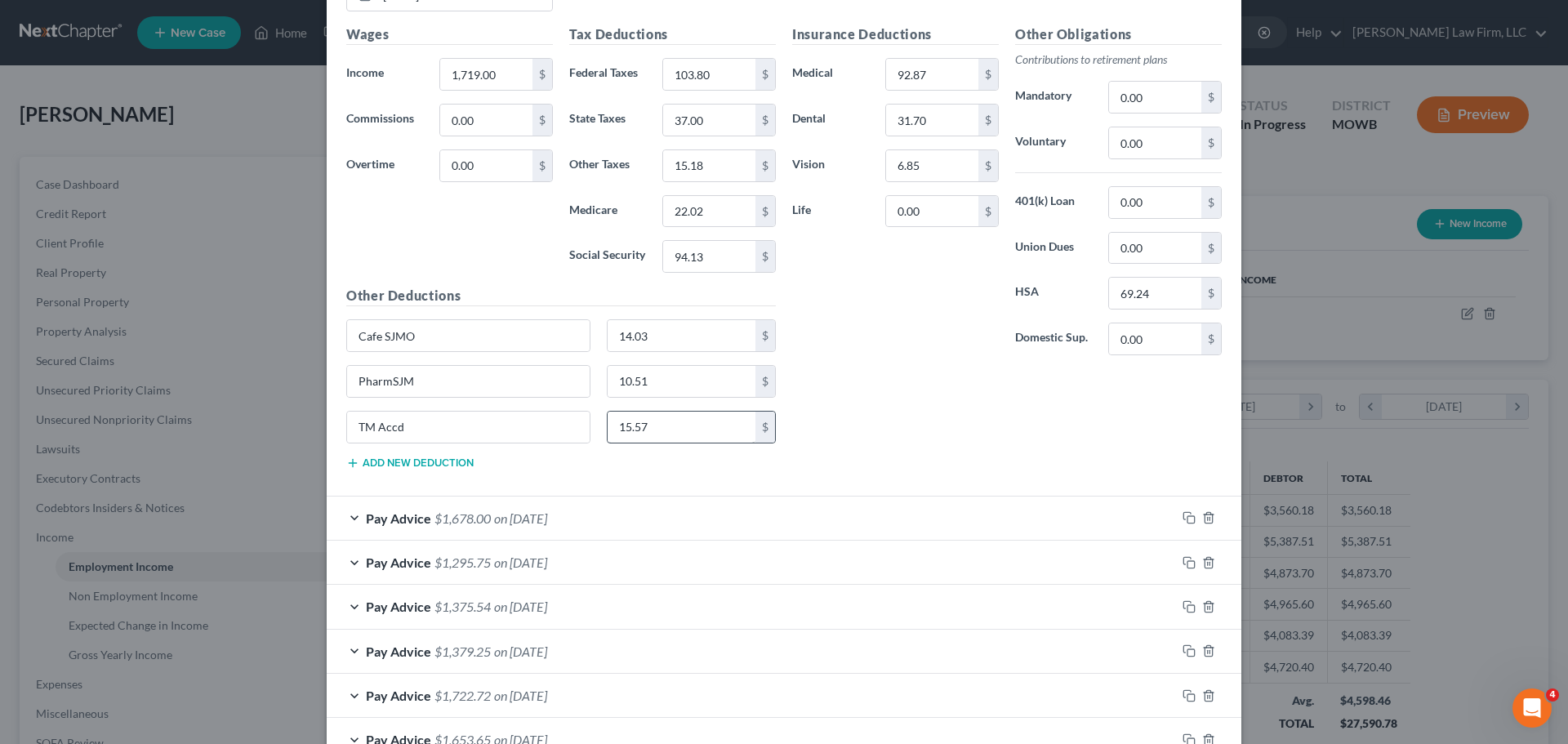
scroll to position [817, 0]
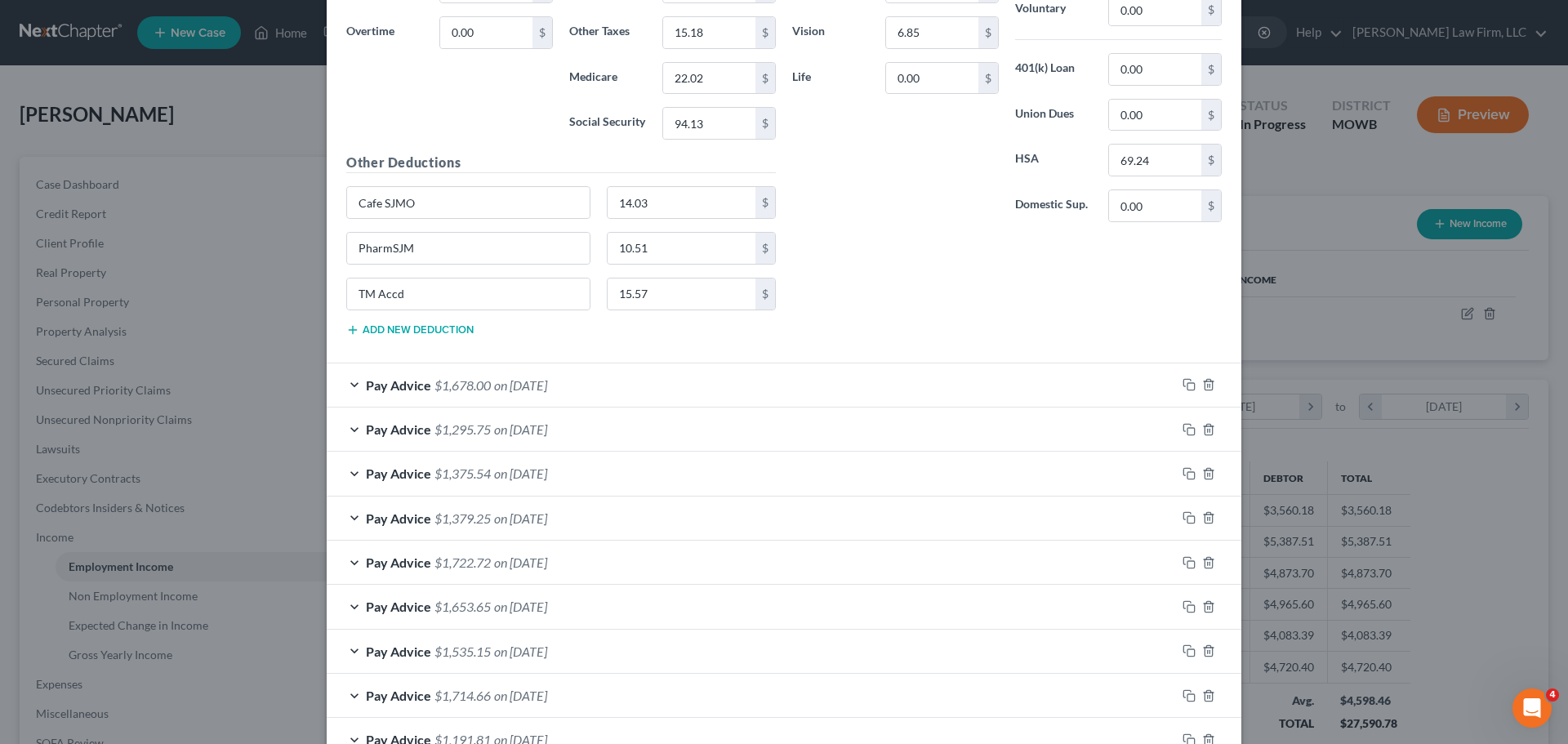
click at [459, 388] on span "$1,678.00" at bounding box center [462, 385] width 56 height 16
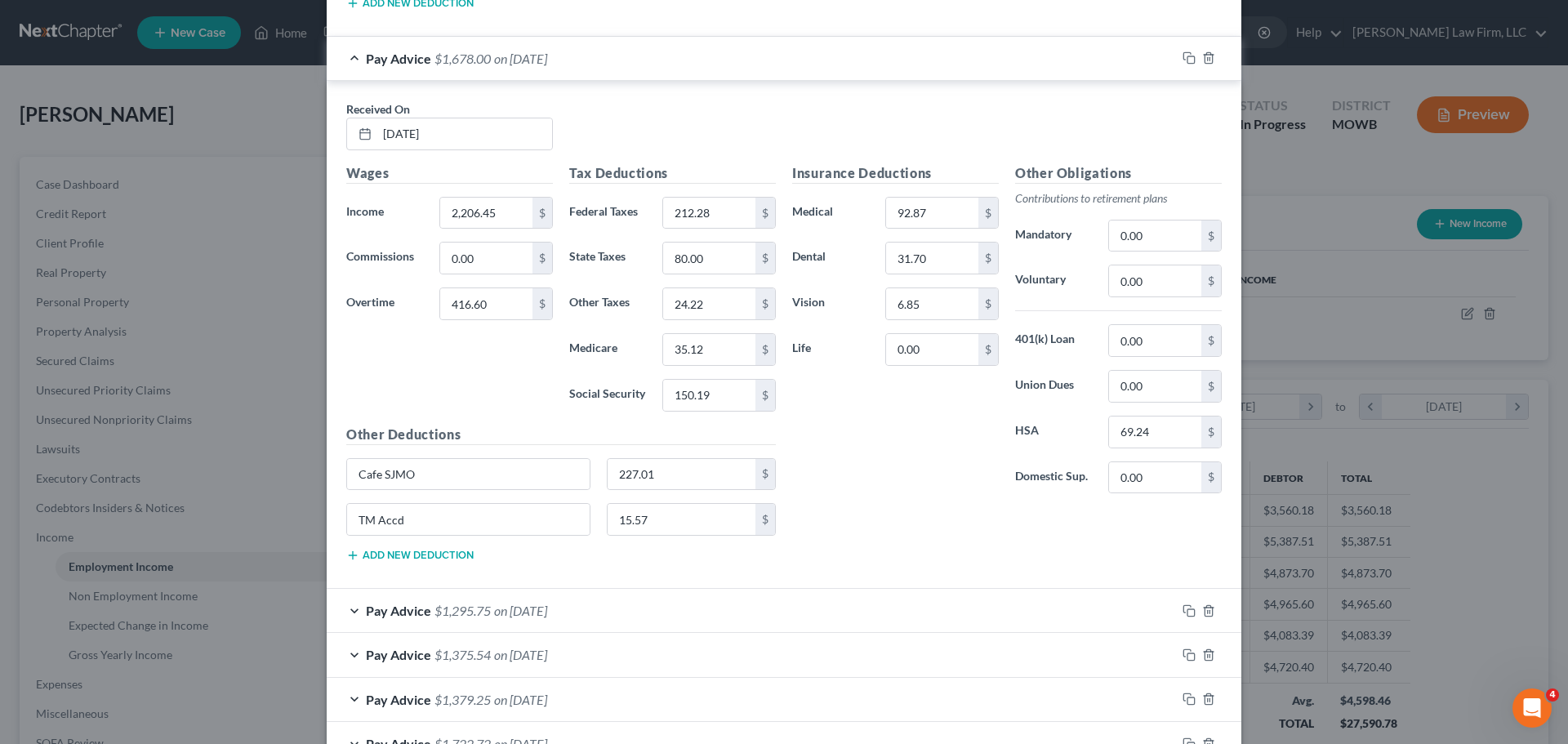
scroll to position [1307, 0]
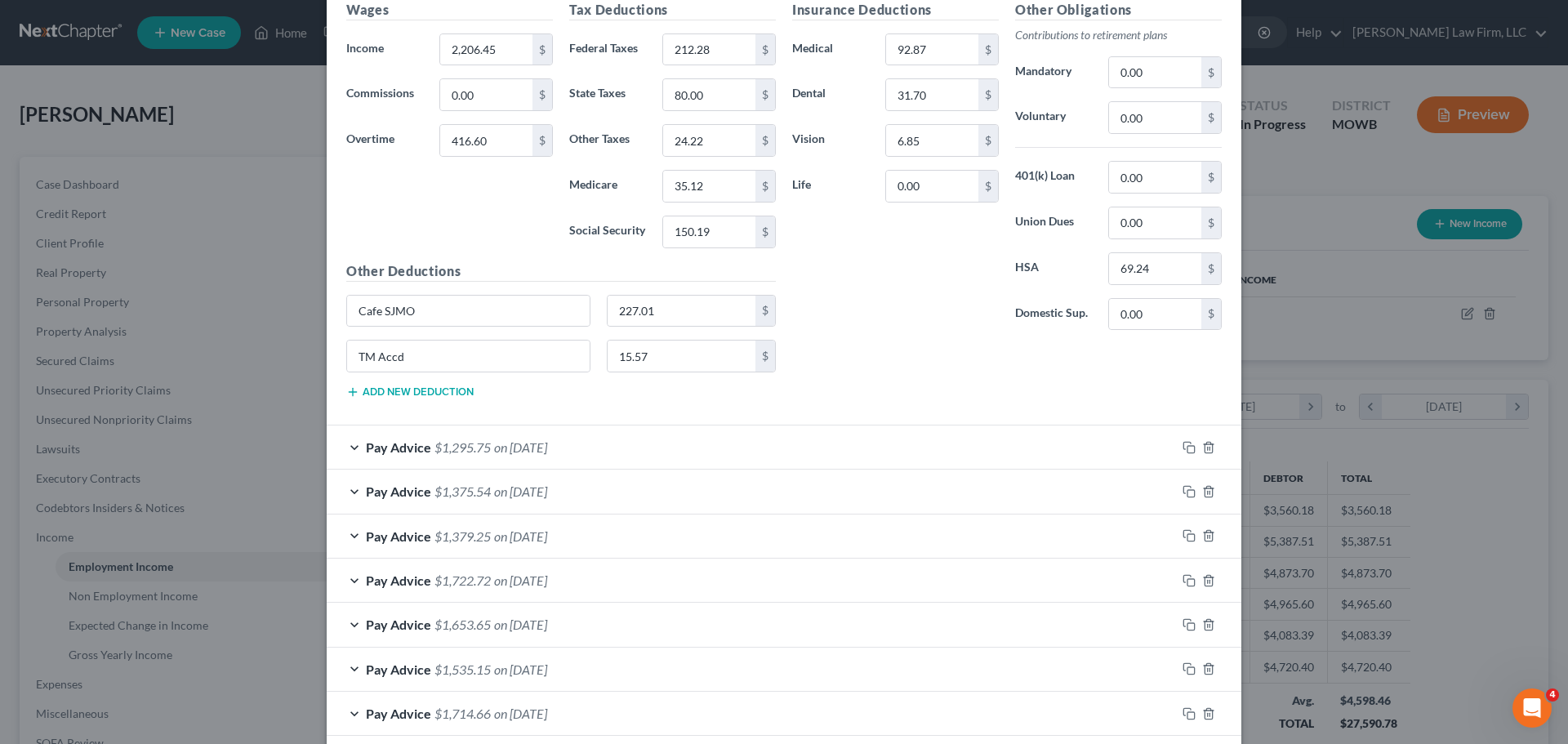
click at [542, 438] on div "Pay Advice $1,295.75 on [DATE]" at bounding box center [751, 447] width 849 height 43
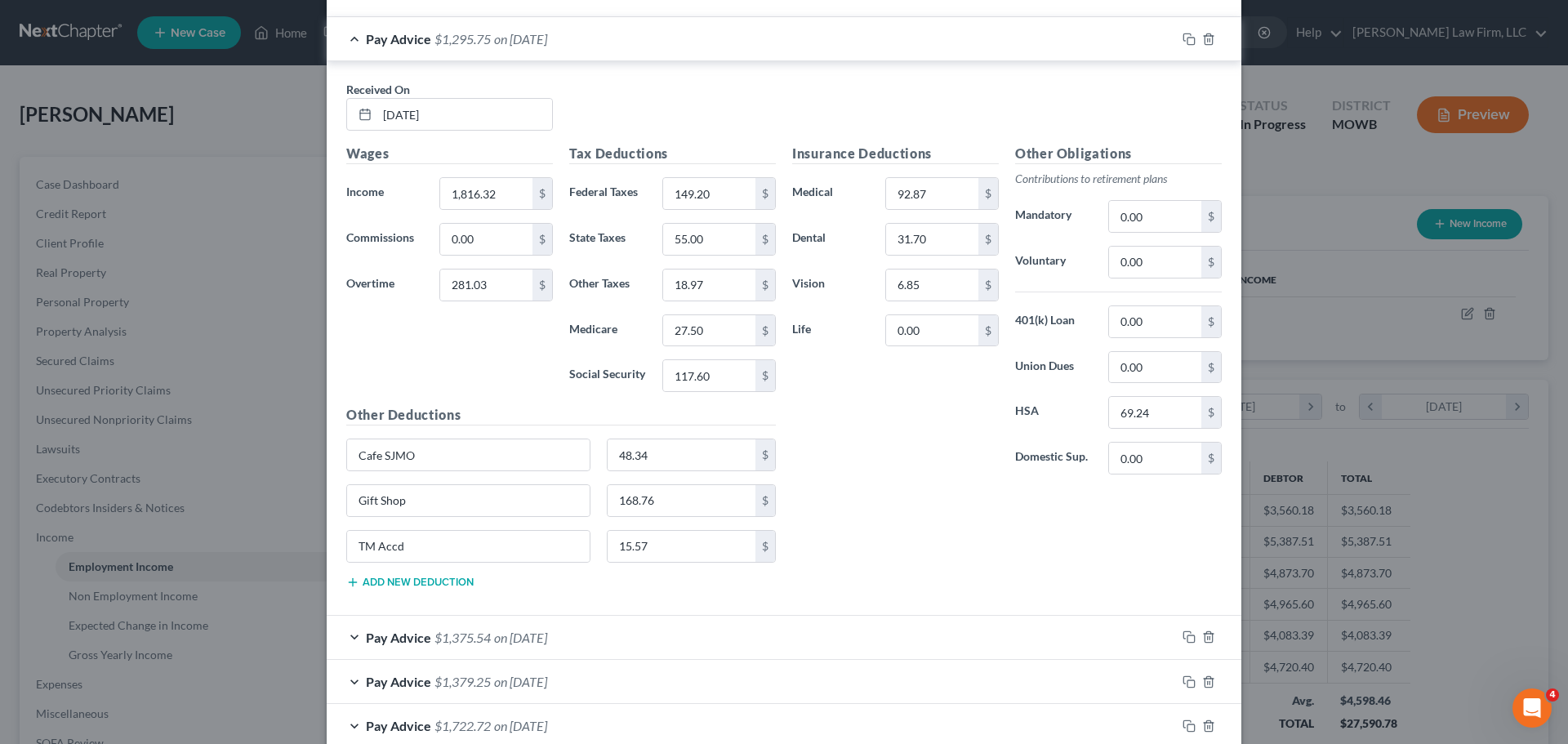
scroll to position [1797, 0]
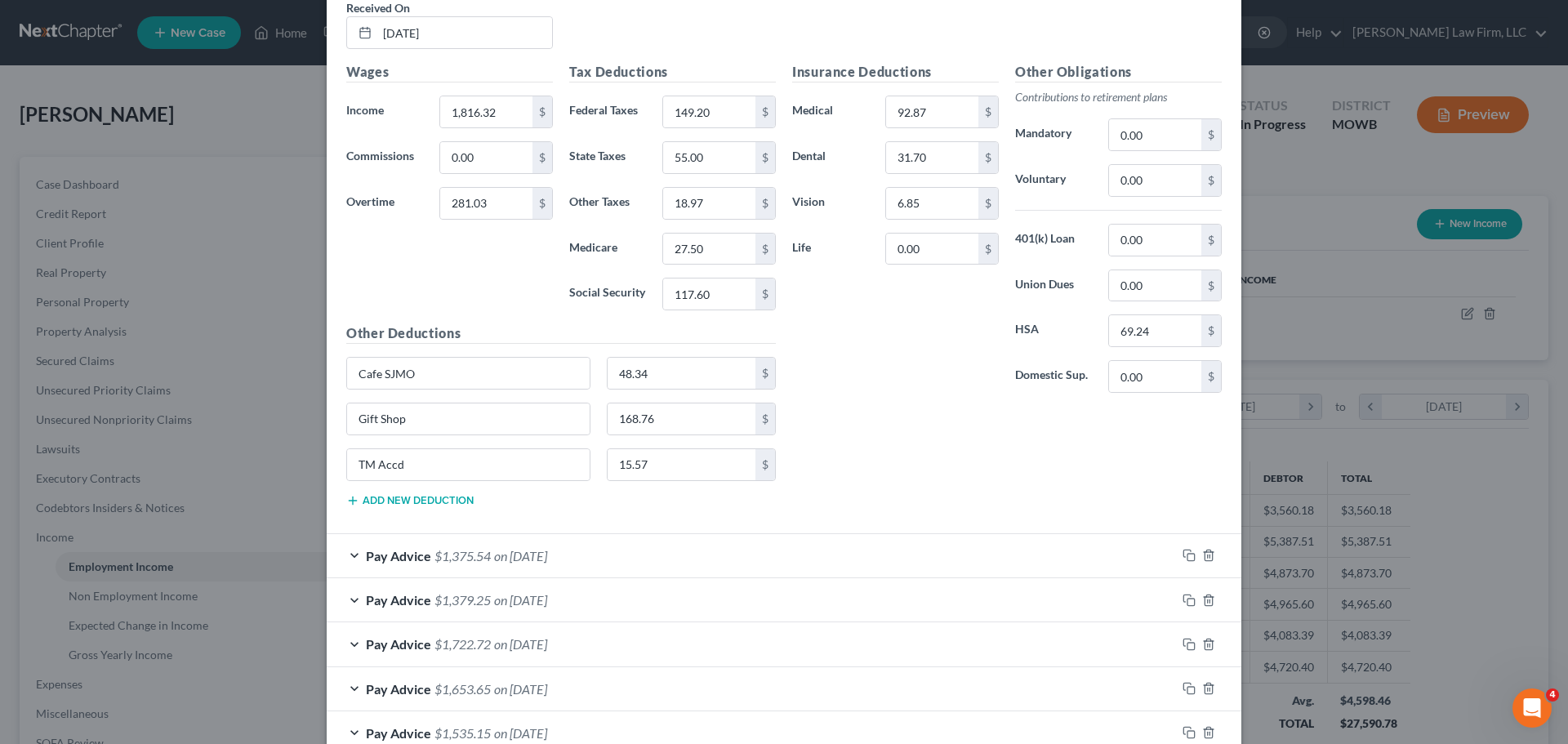
click at [547, 559] on span "on [DATE]" at bounding box center [521, 556] width 54 height 16
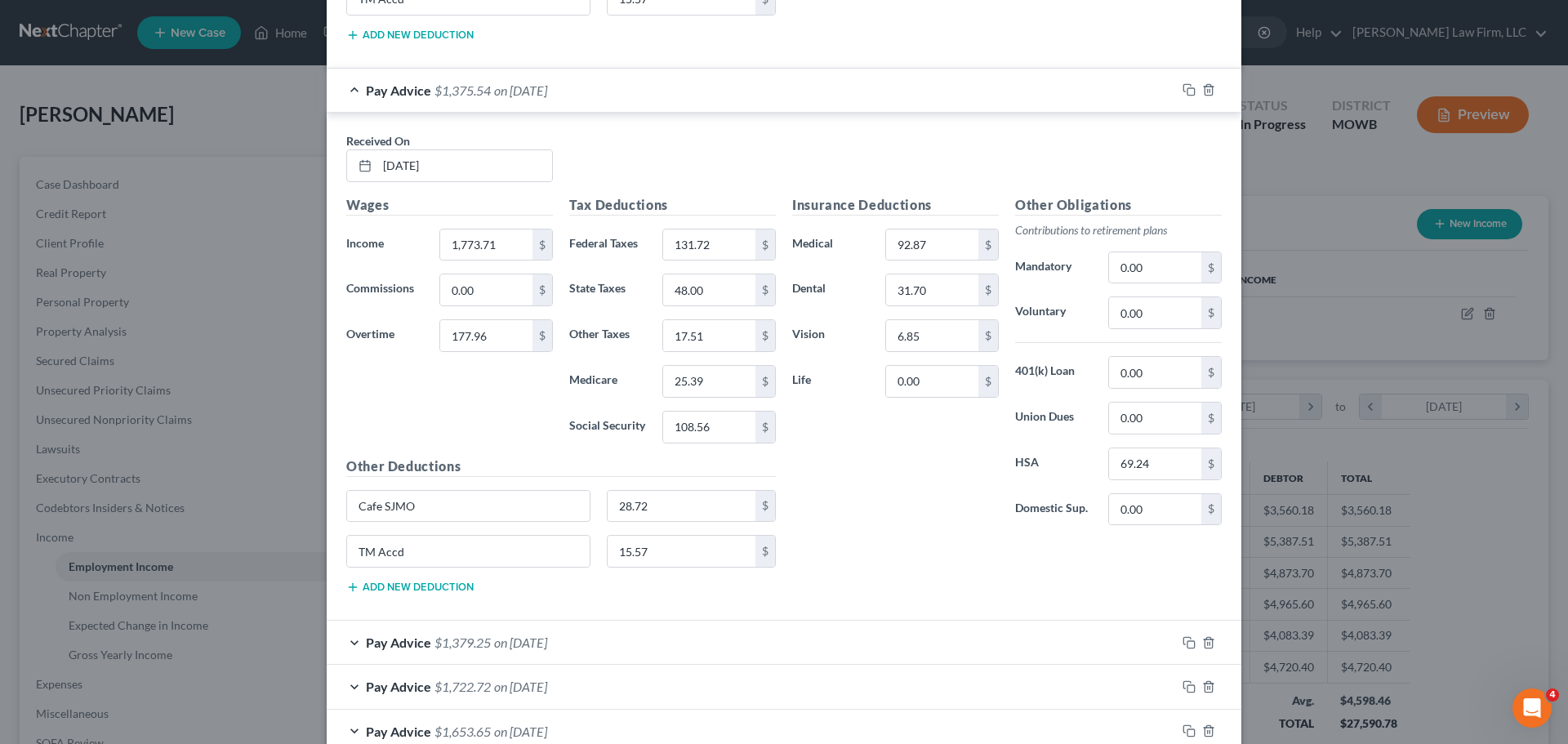
scroll to position [2287, 0]
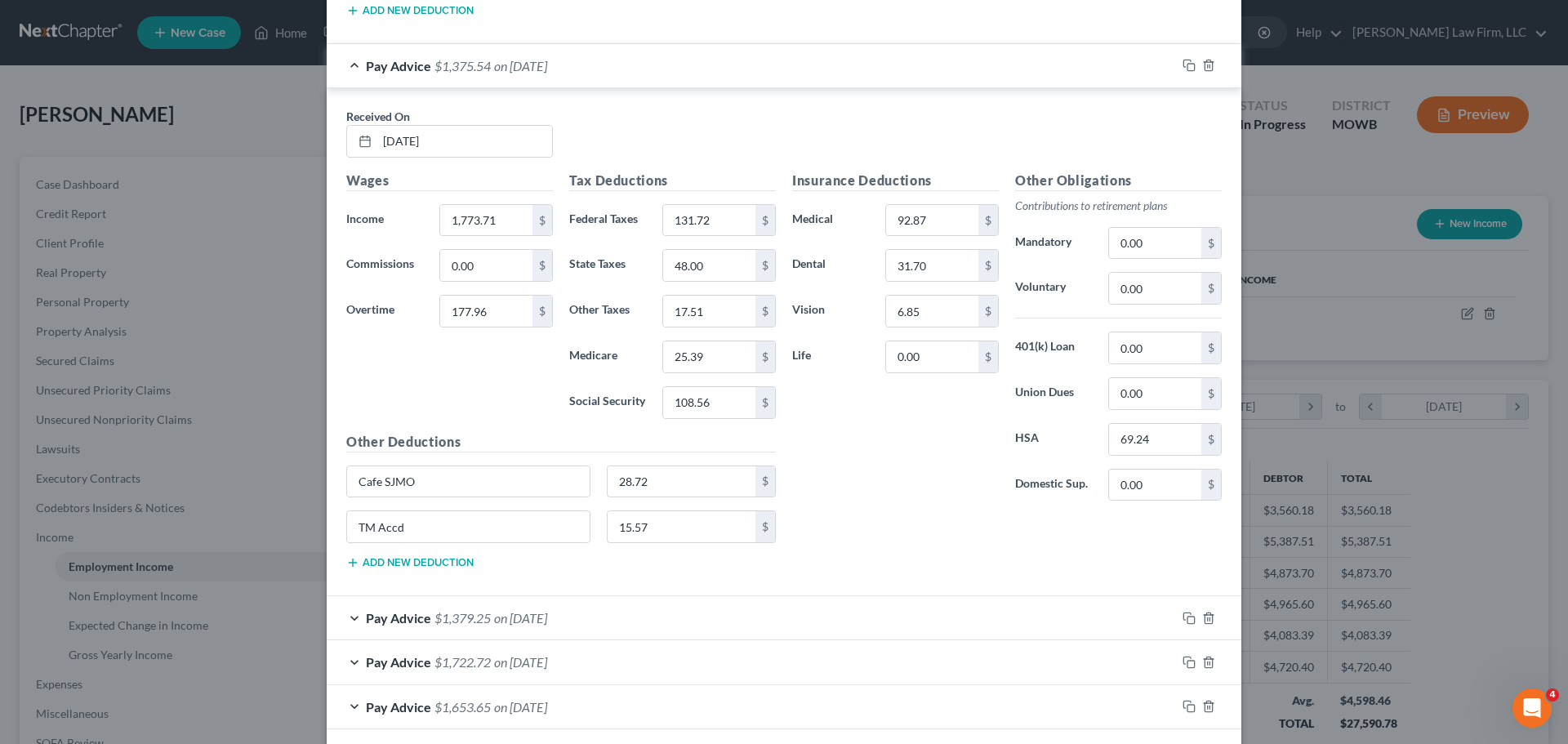
click at [494, 616] on span "on [DATE]" at bounding box center [521, 618] width 54 height 16
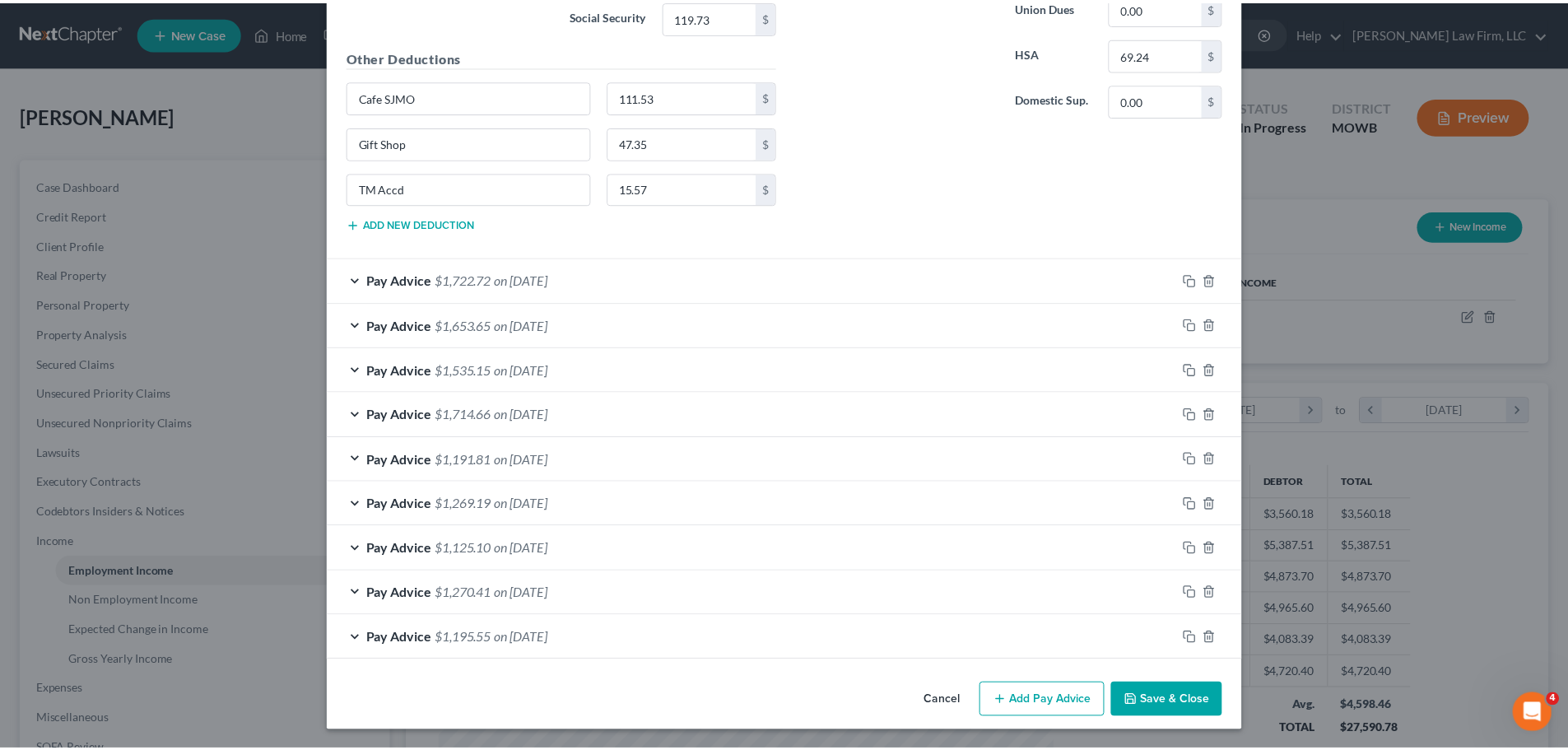
scroll to position [3253, 0]
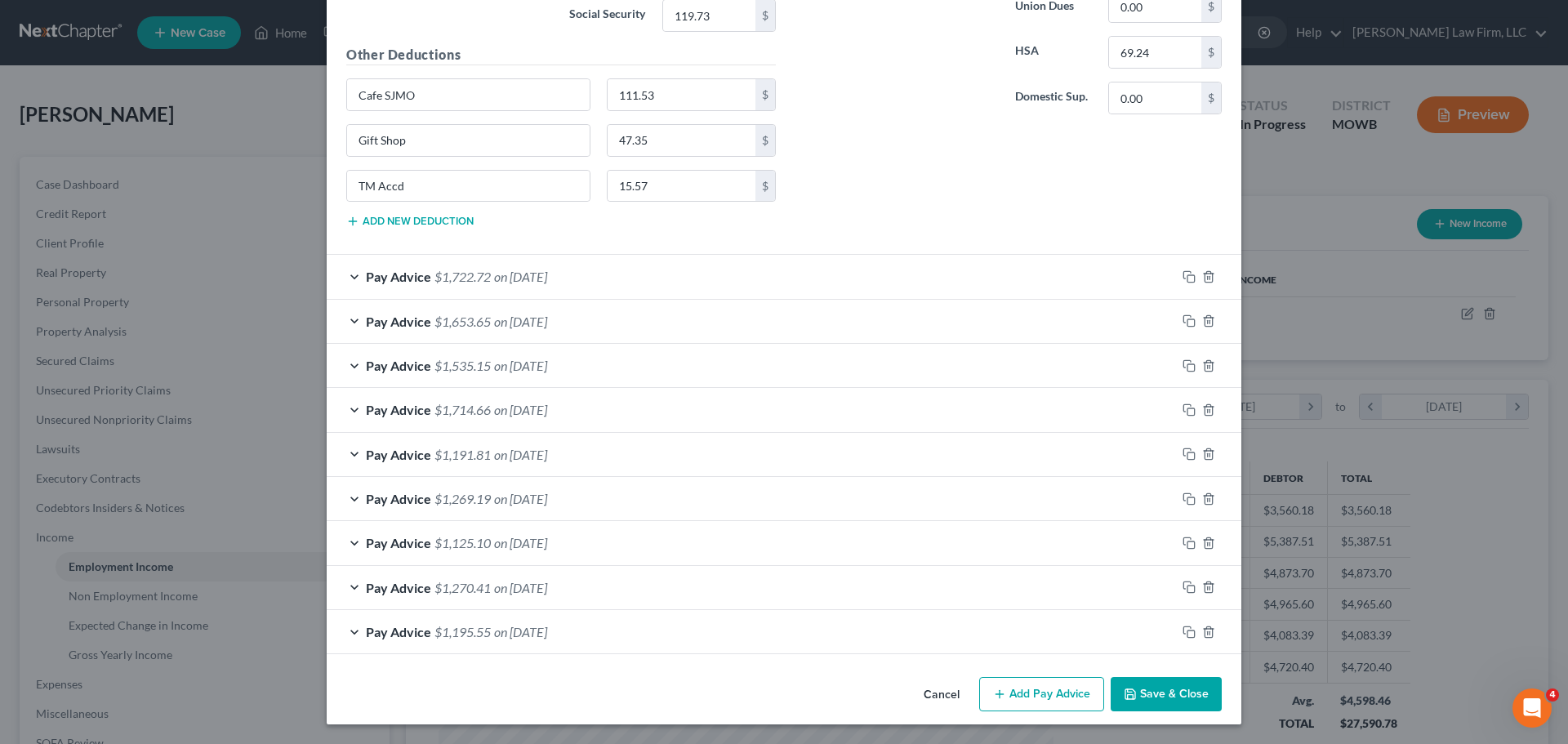
click at [1184, 690] on button "Save & Close" at bounding box center [1167, 694] width 111 height 34
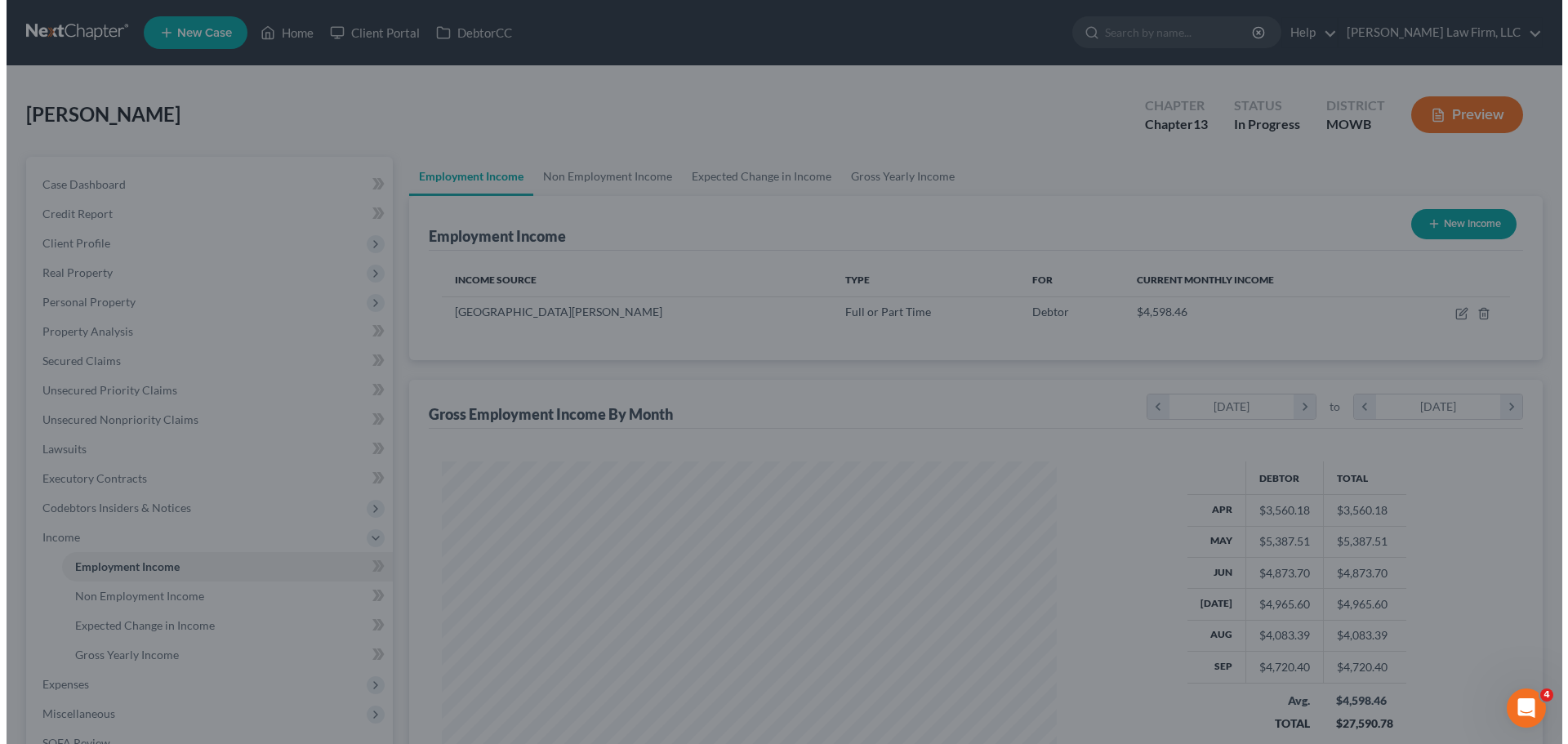
scroll to position [816594, 816096]
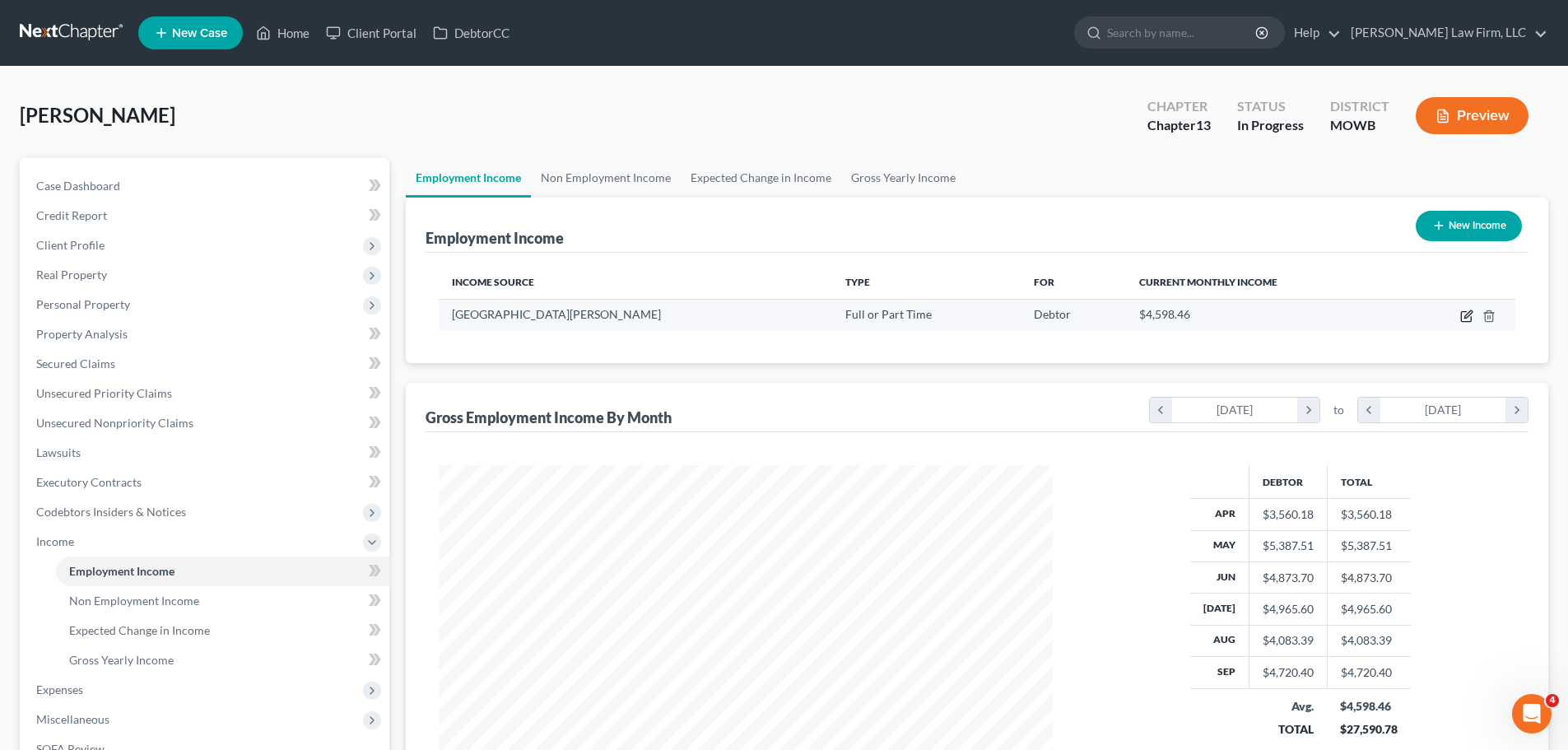
click at [1464, 310] on icon "button" at bounding box center [1467, 316] width 13 height 13
select select "0"
select select "26"
select select "2"
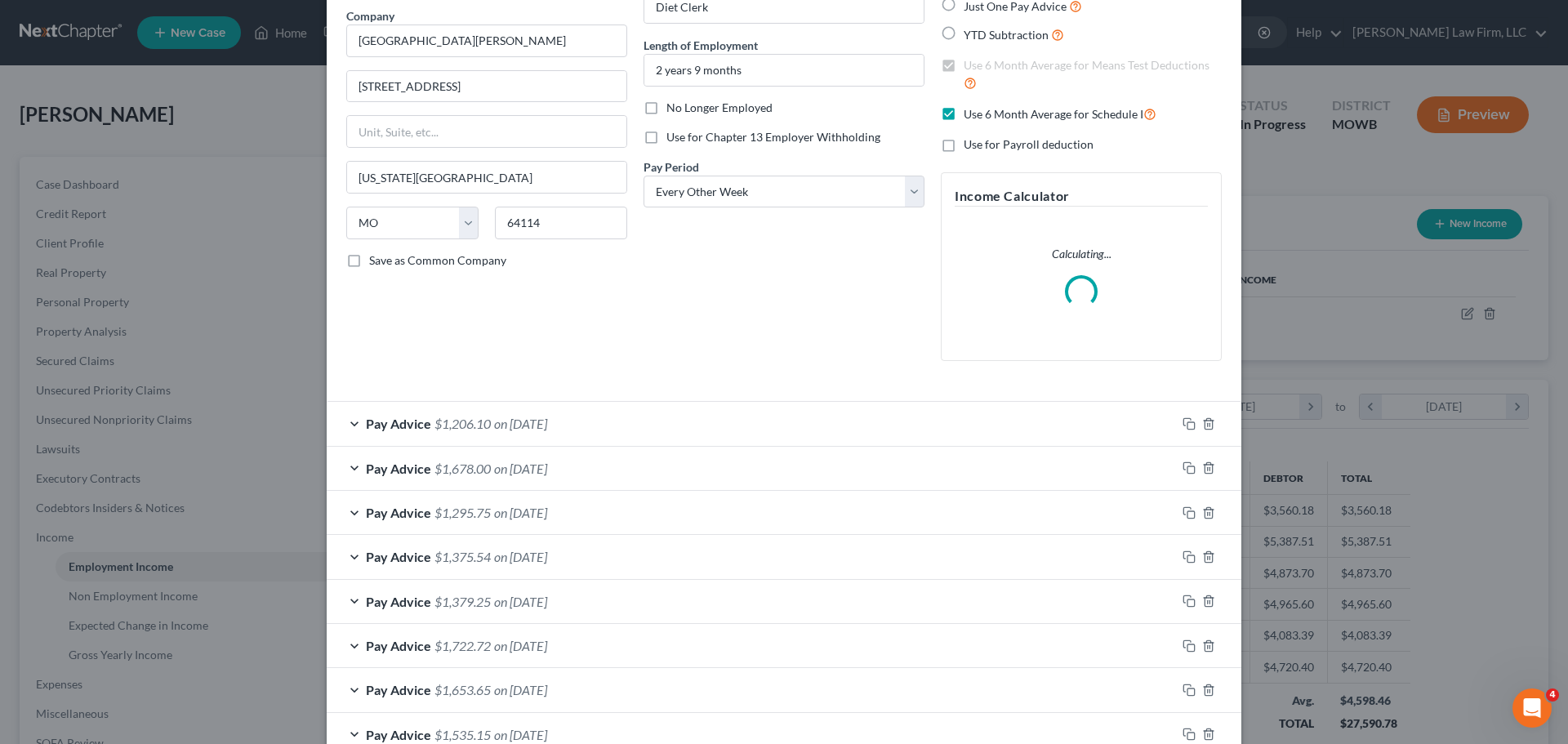
scroll to position [327, 0]
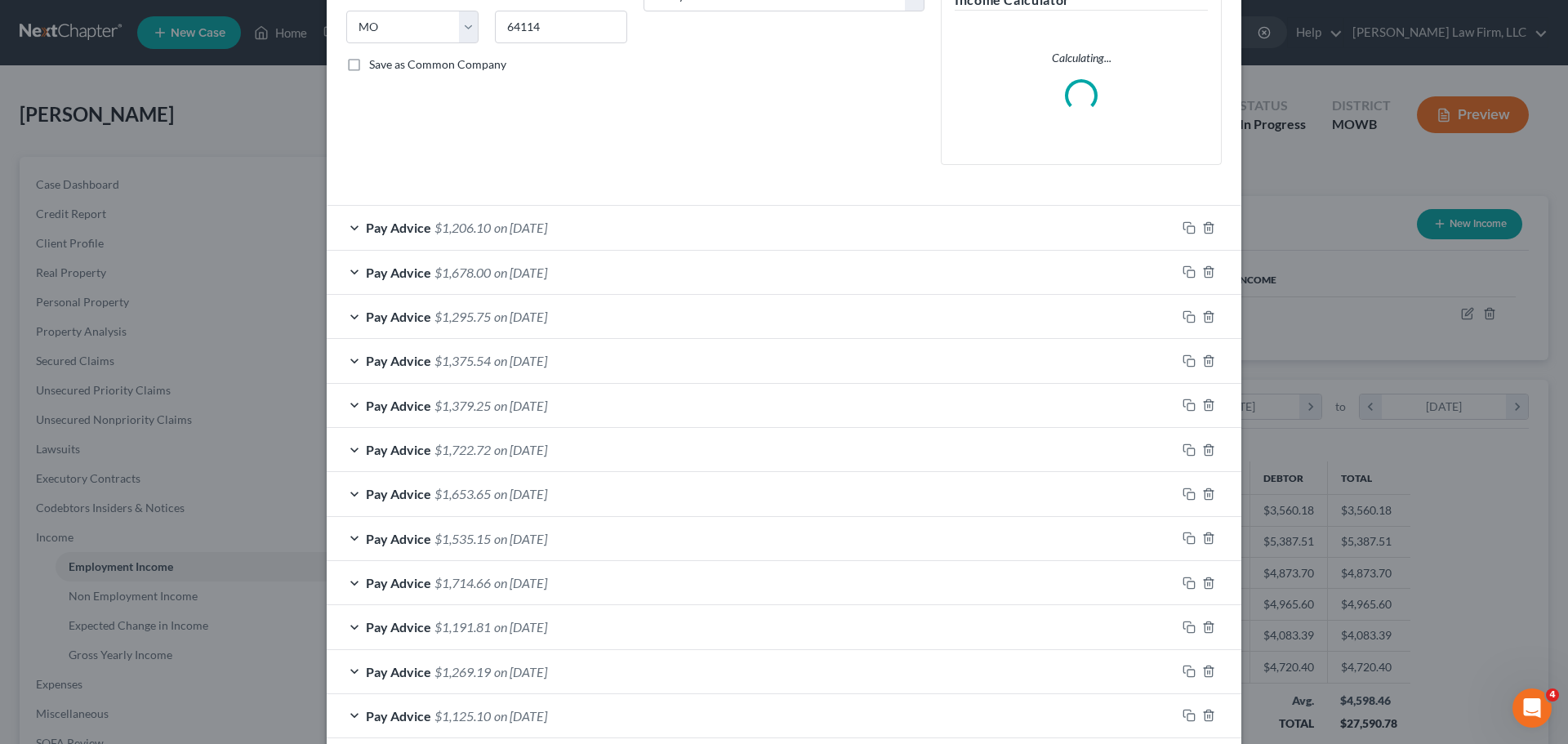
click at [498, 219] on div "Pay Advice $1,206.10 on [DATE]" at bounding box center [751, 227] width 849 height 43
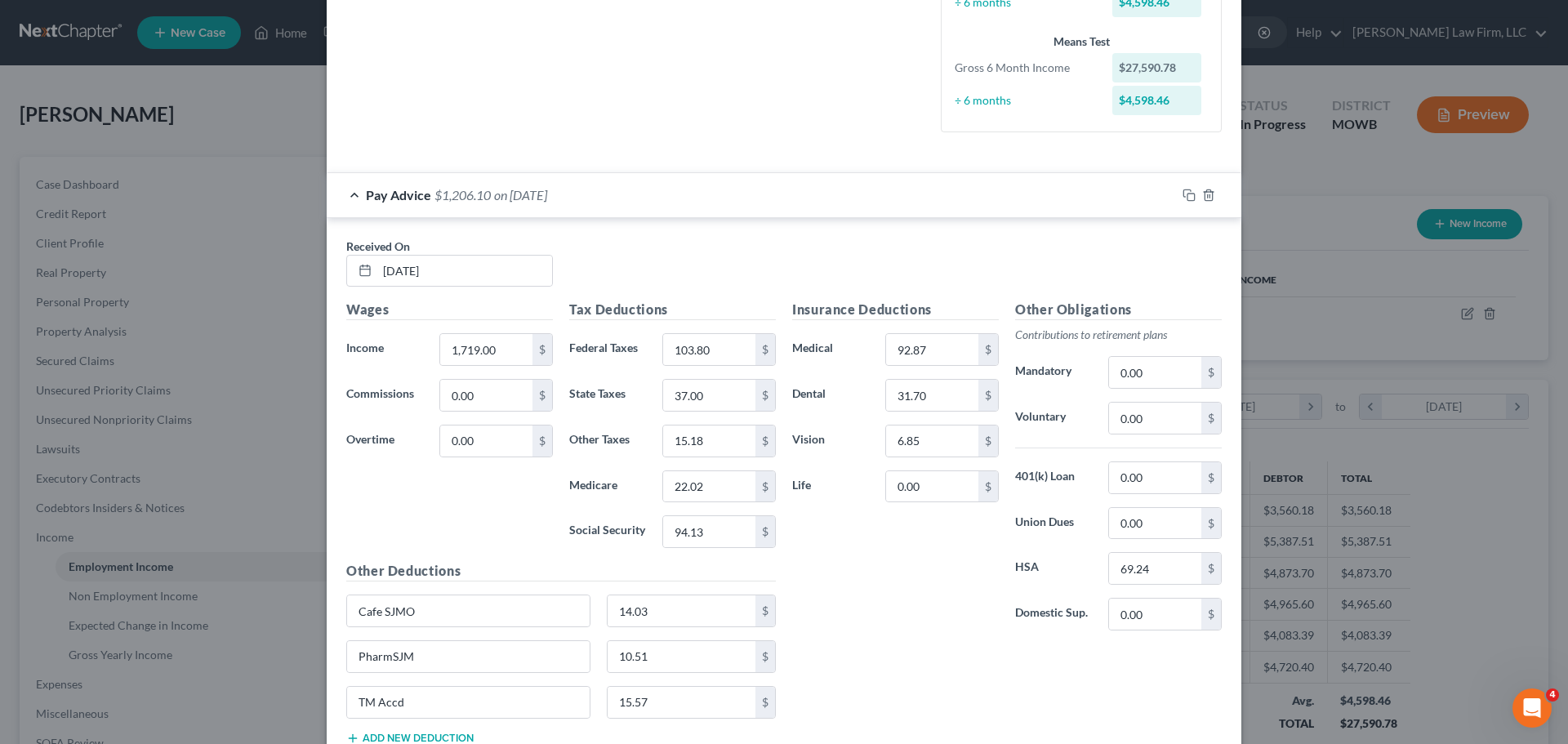
scroll to position [490, 0]
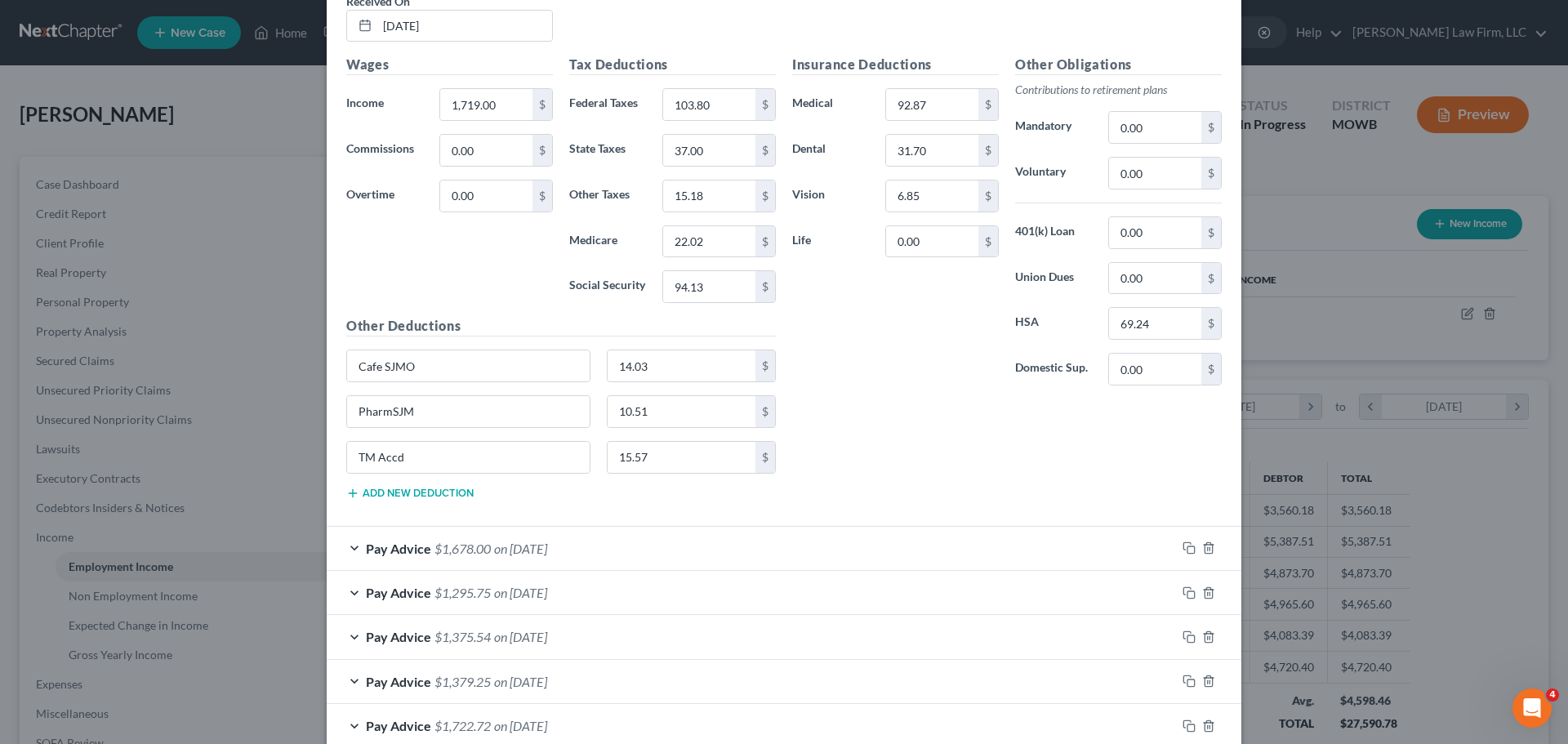
click at [449, 554] on span "$1,678.00" at bounding box center [462, 548] width 56 height 16
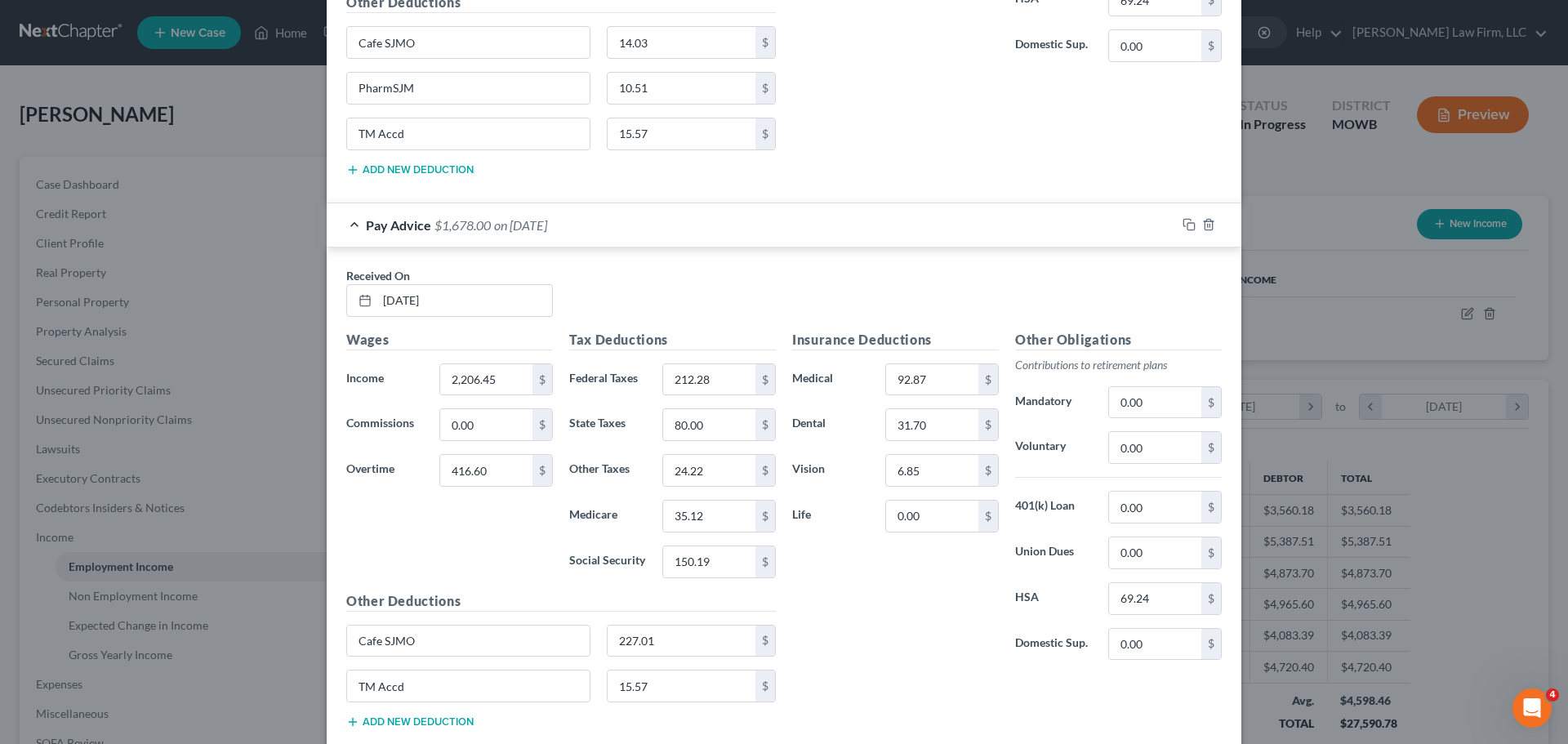
scroll to position [980, 0]
click at [487, 636] on input "Cafe SJMO" at bounding box center [468, 638] width 243 height 31
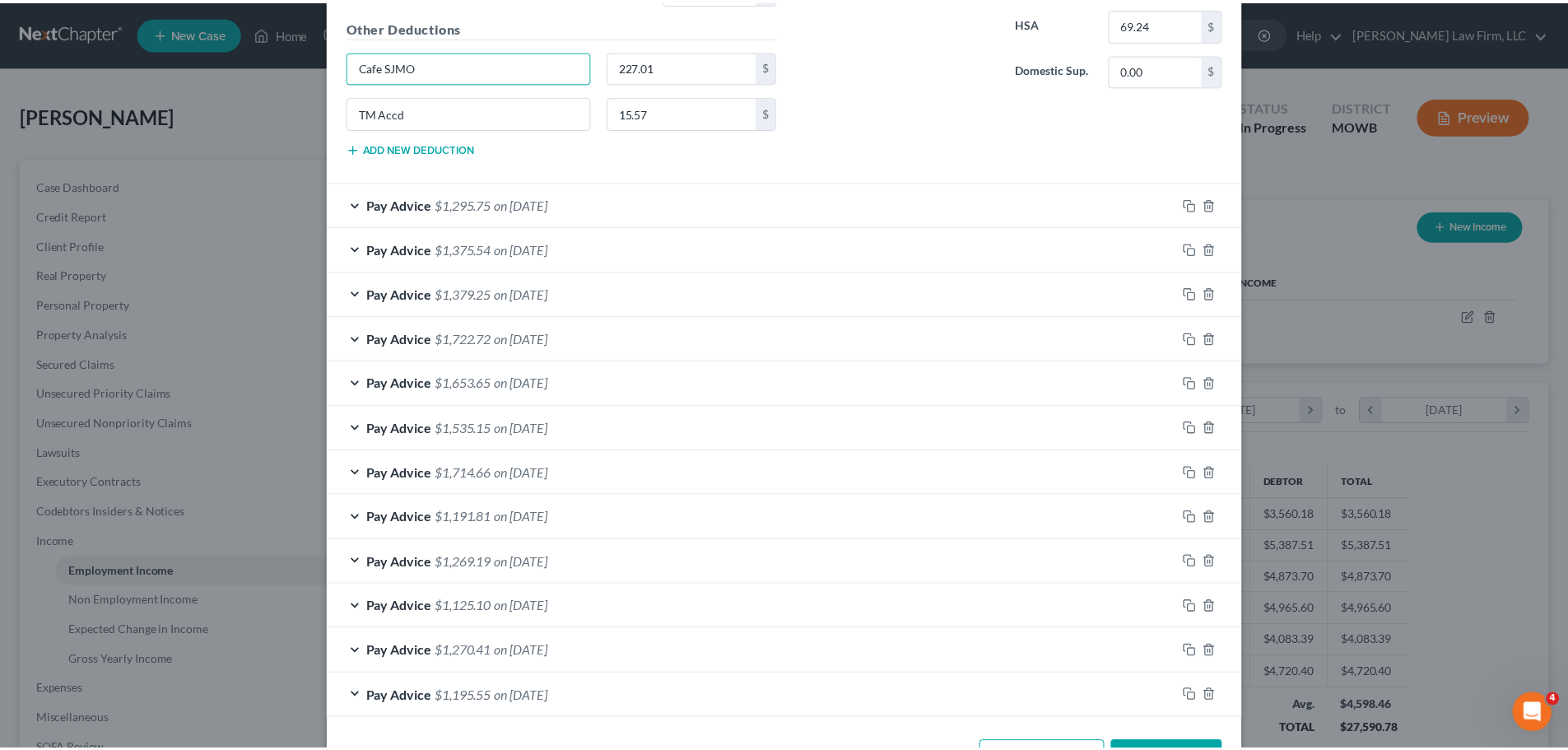
scroll to position [1624, 0]
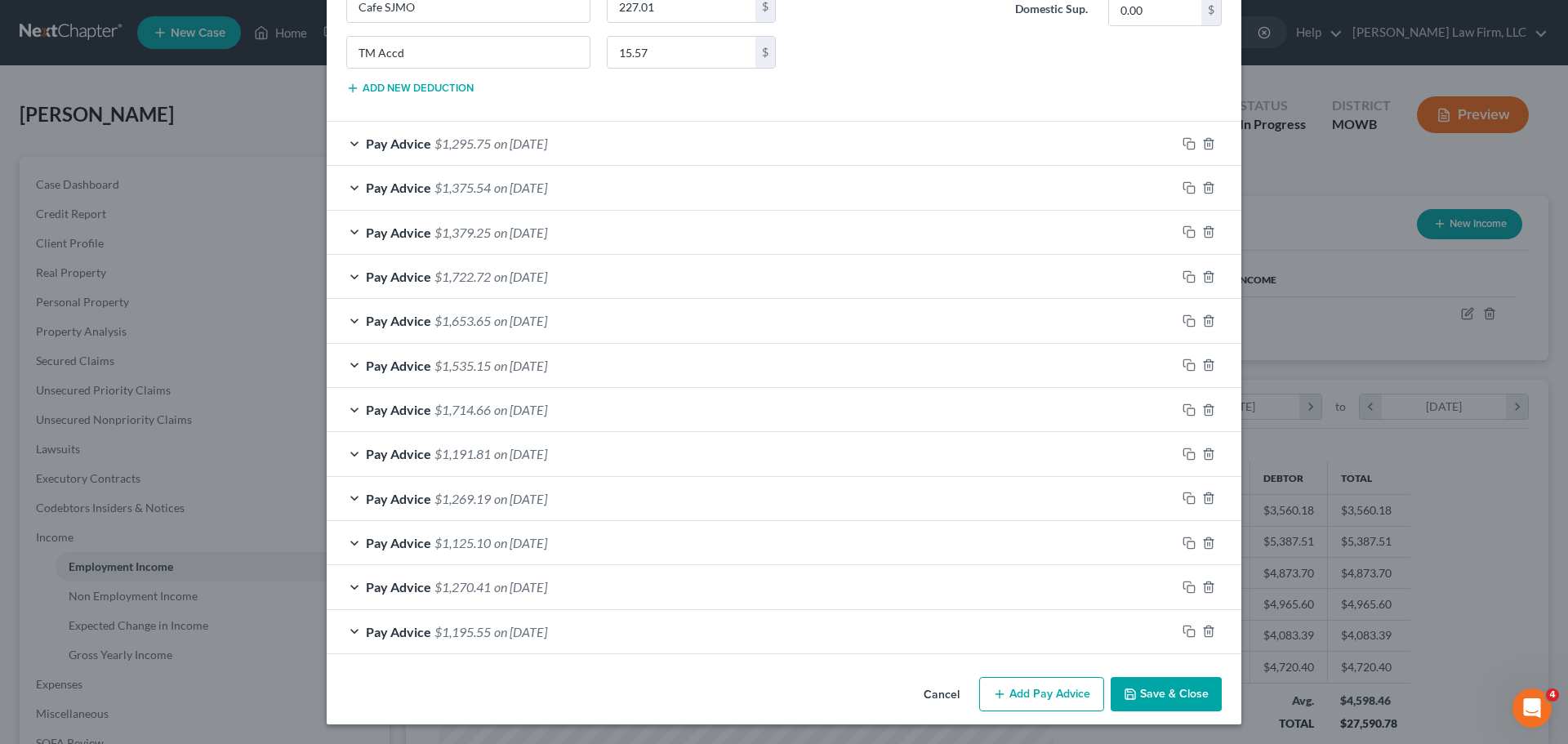
click at [1182, 693] on button "Save & Close" at bounding box center [1167, 694] width 111 height 34
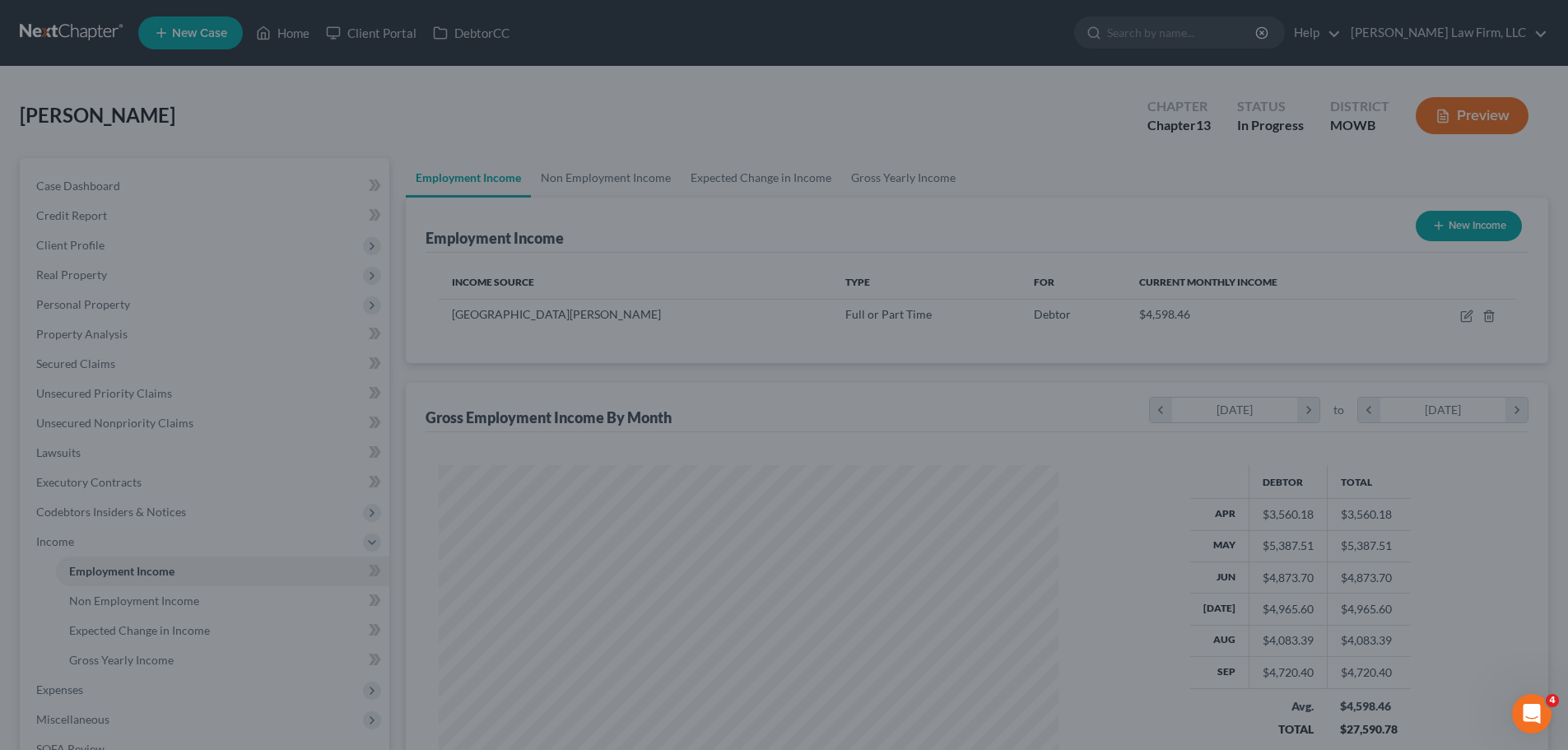
scroll to position [823179, 822388]
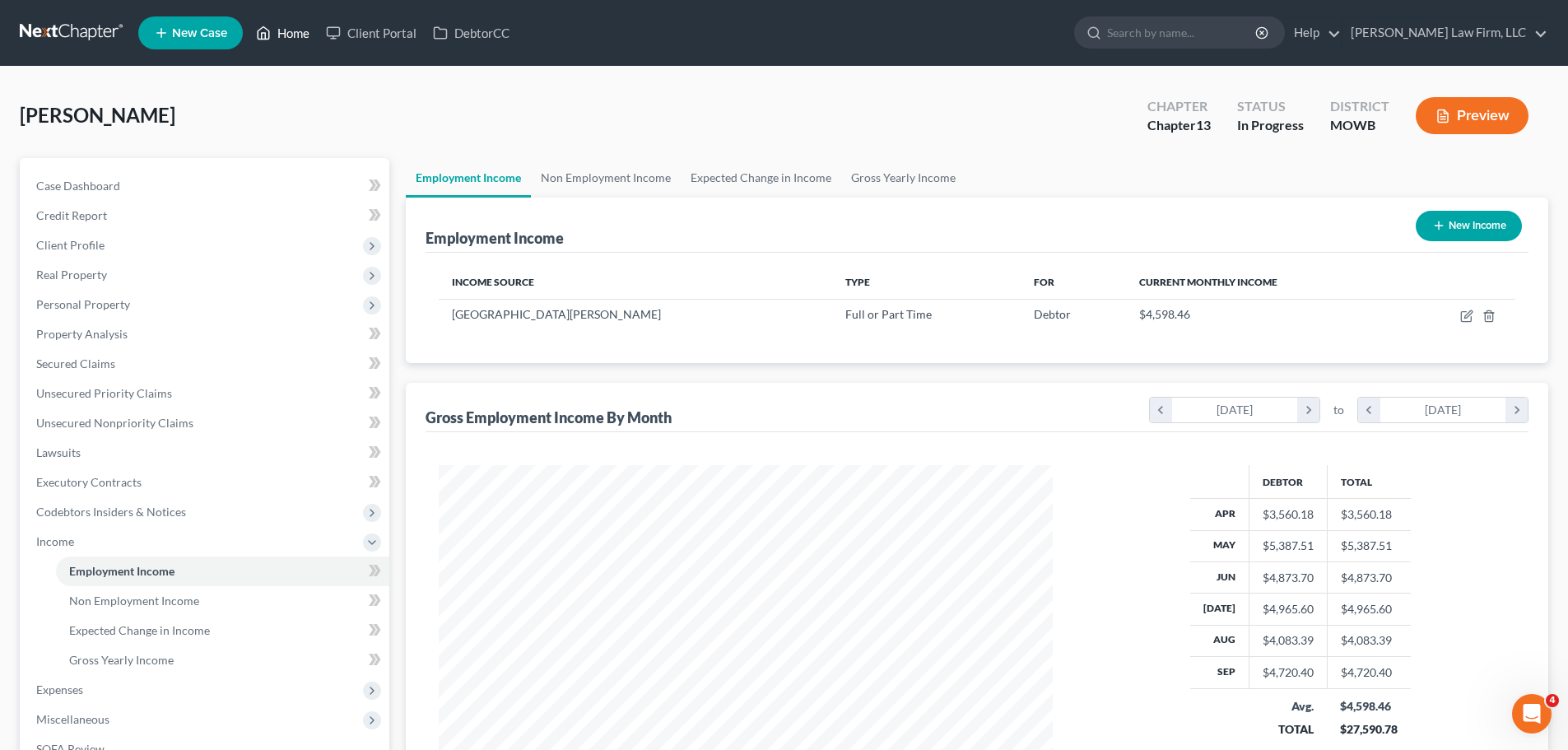
click at [292, 26] on link "Home" at bounding box center [282, 33] width 70 height 30
